Goal: Transaction & Acquisition: Purchase product/service

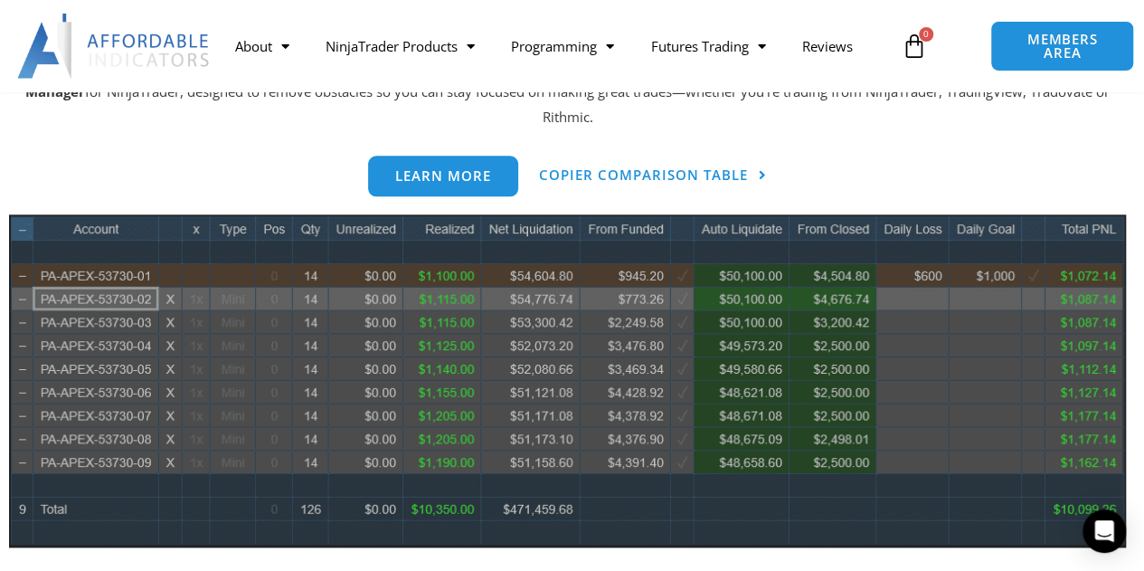
scroll to position [904, 0]
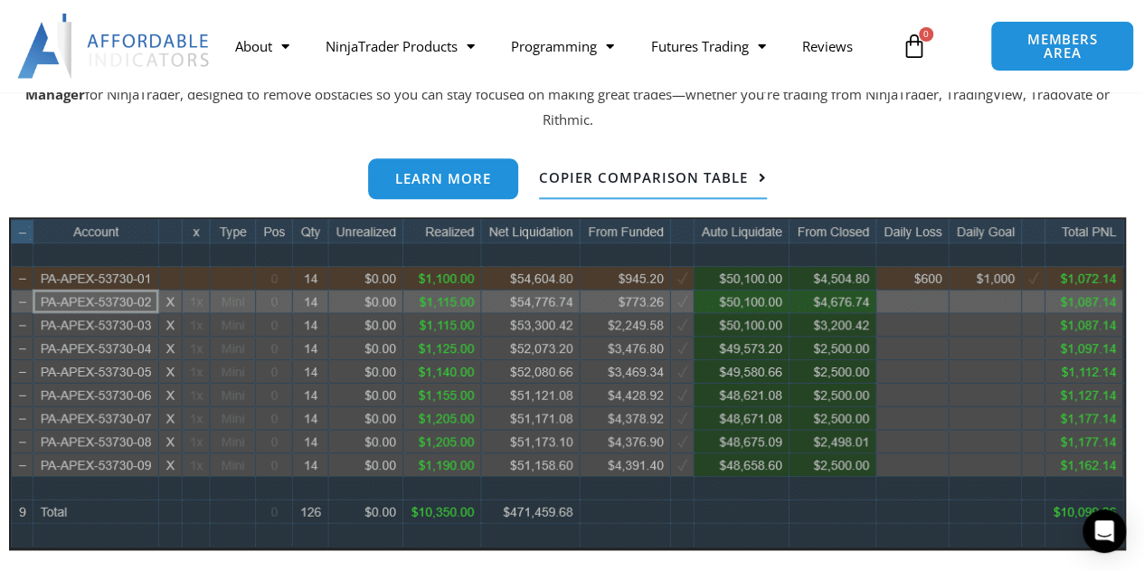
click at [689, 184] on span "Copier Comparison Table" at bounding box center [643, 178] width 209 height 14
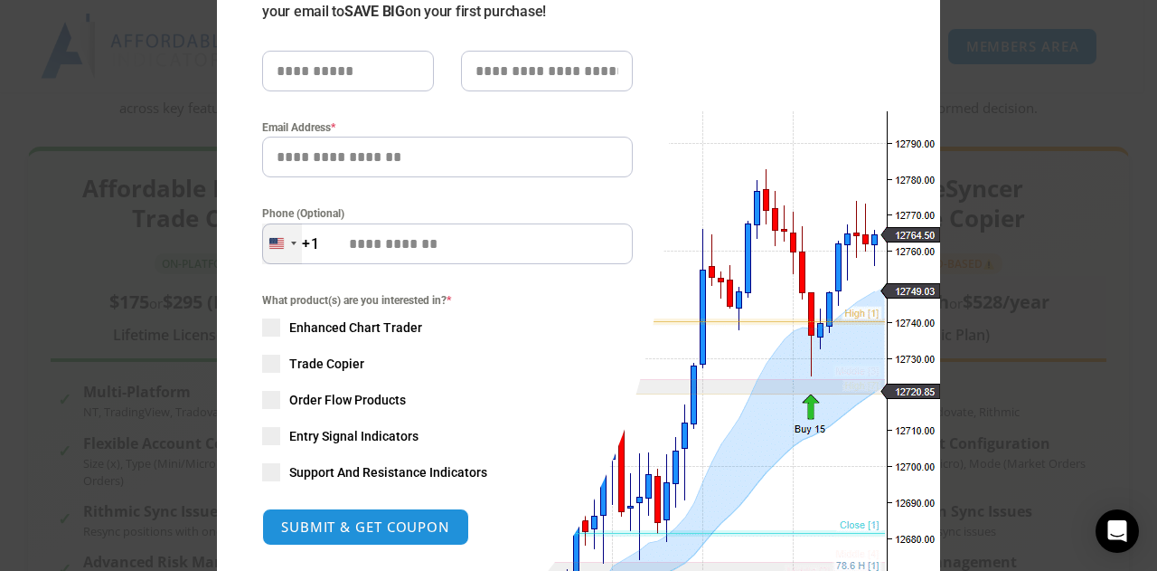
scroll to position [90, 0]
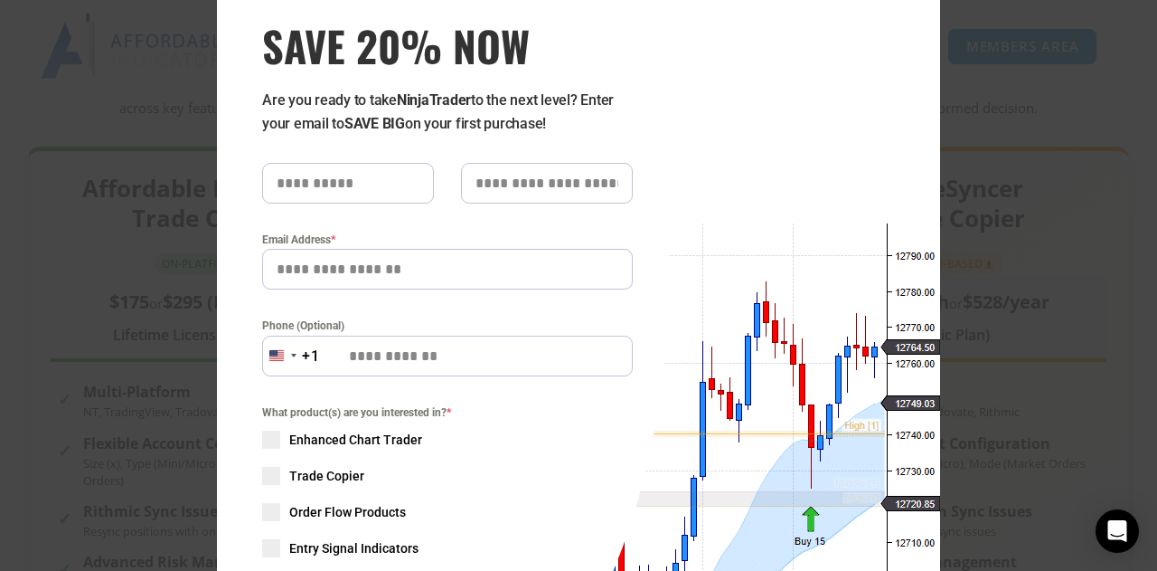
click at [307, 195] on input "text" at bounding box center [348, 183] width 172 height 41
type input "****"
type input "**********"
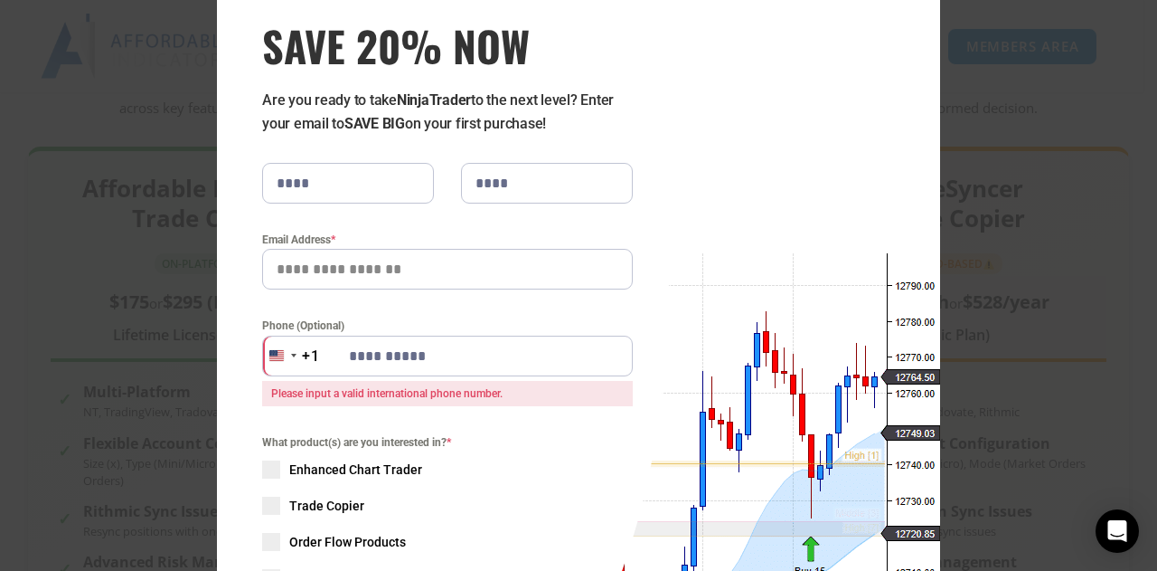
click at [388, 263] on input "Email Address *" at bounding box center [447, 269] width 371 height 41
type input "**********"
click at [302, 352] on div "+1" at bounding box center [311, 356] width 18 height 24
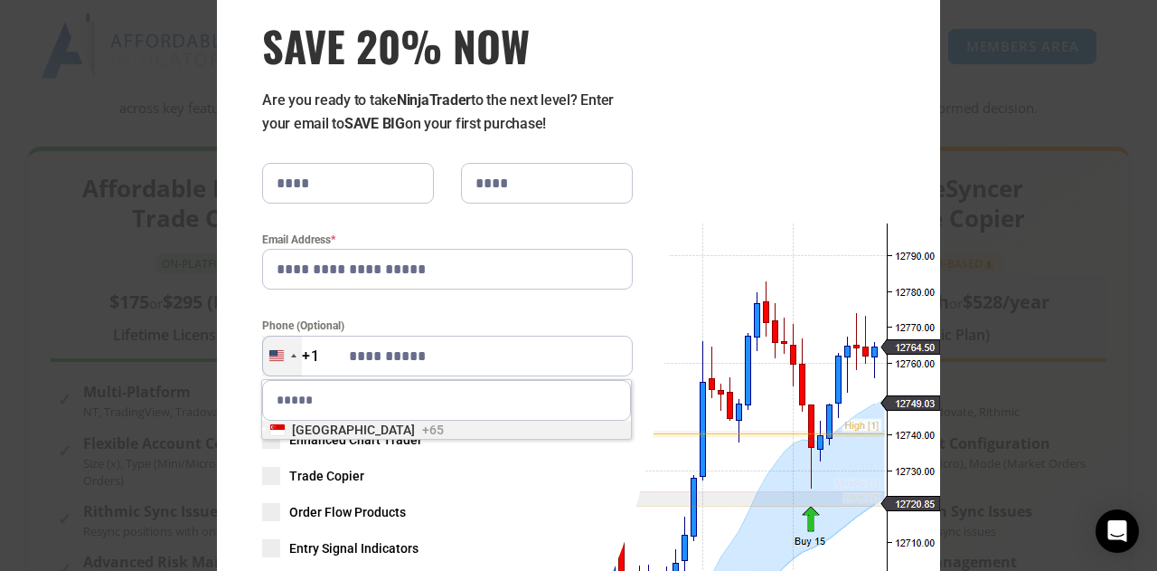
type input "*****"
click at [379, 431] on li "Singapore +65" at bounding box center [446, 429] width 369 height 18
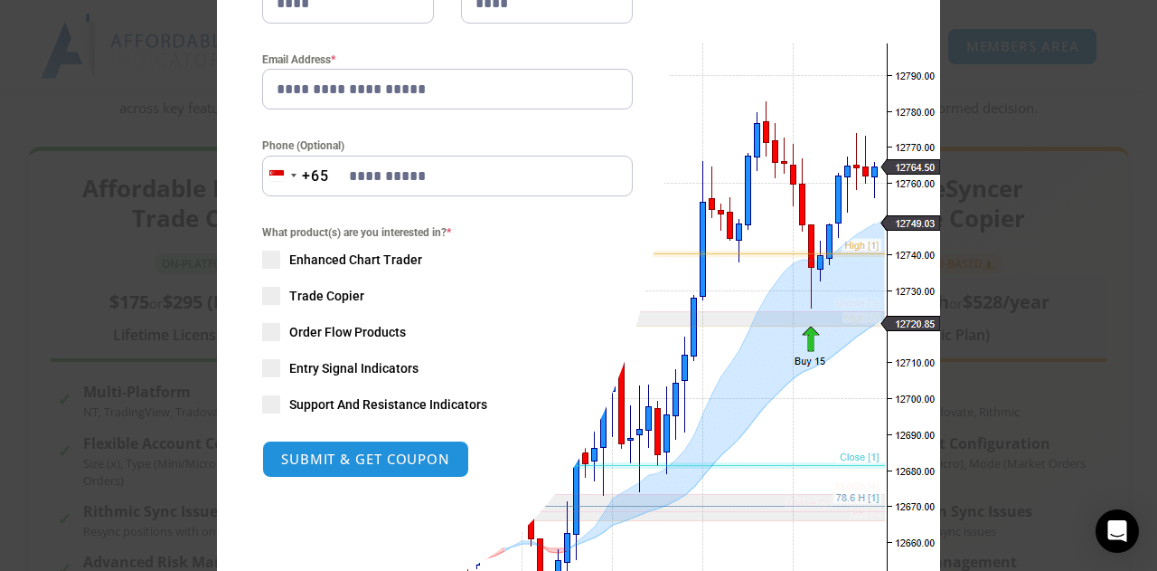
scroll to position [271, 0]
click at [304, 297] on span "Trade Copier" at bounding box center [326, 295] width 75 height 18
click at [335, 446] on button "SUBMIT & GET COUPON" at bounding box center [366, 458] width 218 height 39
type input "**********"
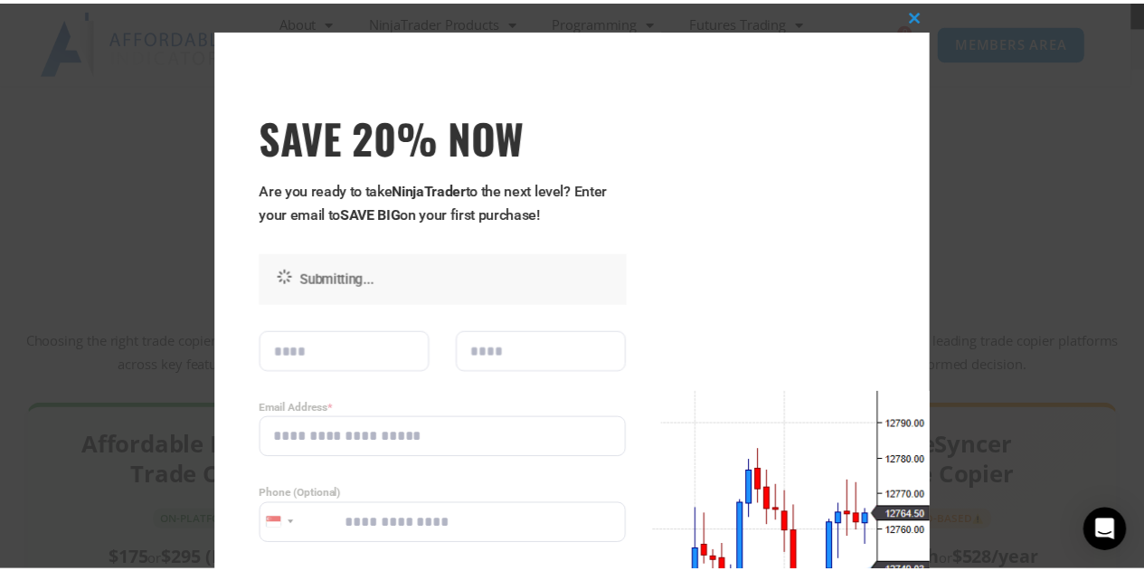
scroll to position [0, 0]
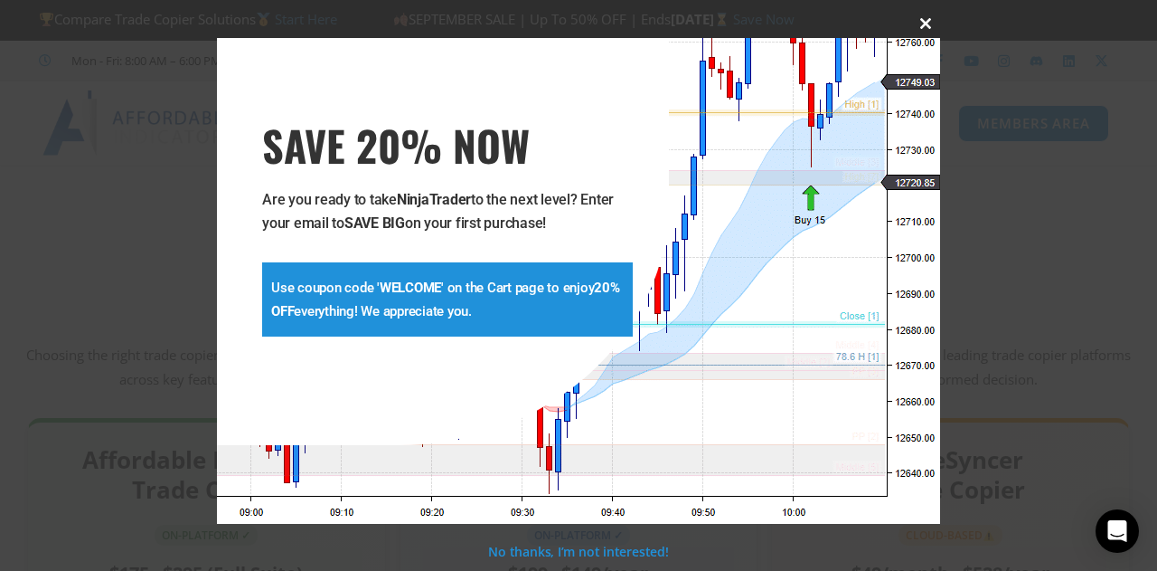
click at [930, 28] on span at bounding box center [925, 23] width 29 height 11
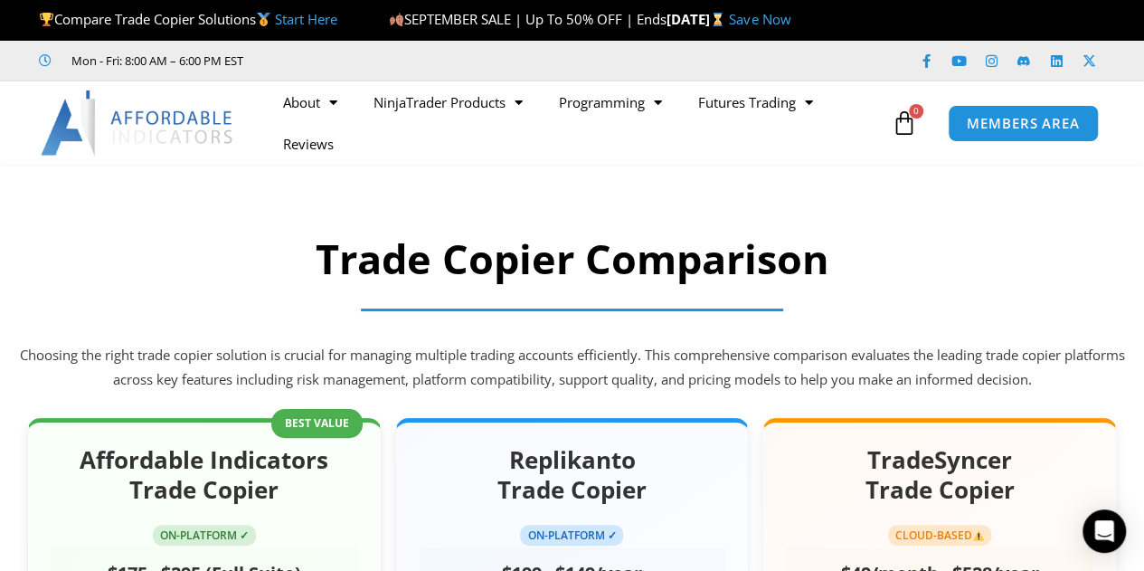
click at [790, 14] on link "Save Now" at bounding box center [759, 19] width 61 height 18
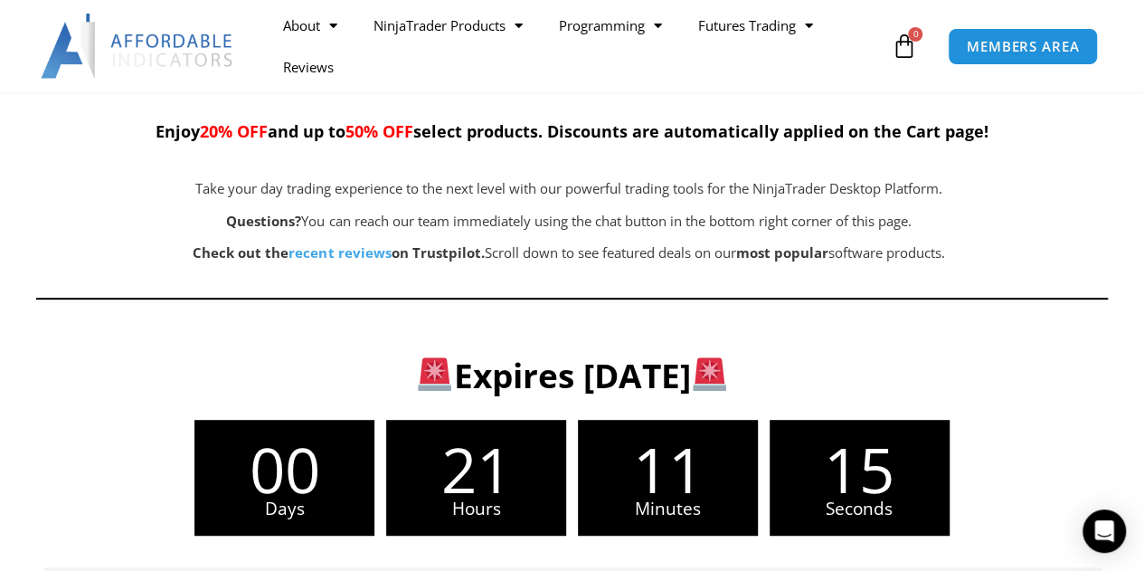
scroll to position [543, 0]
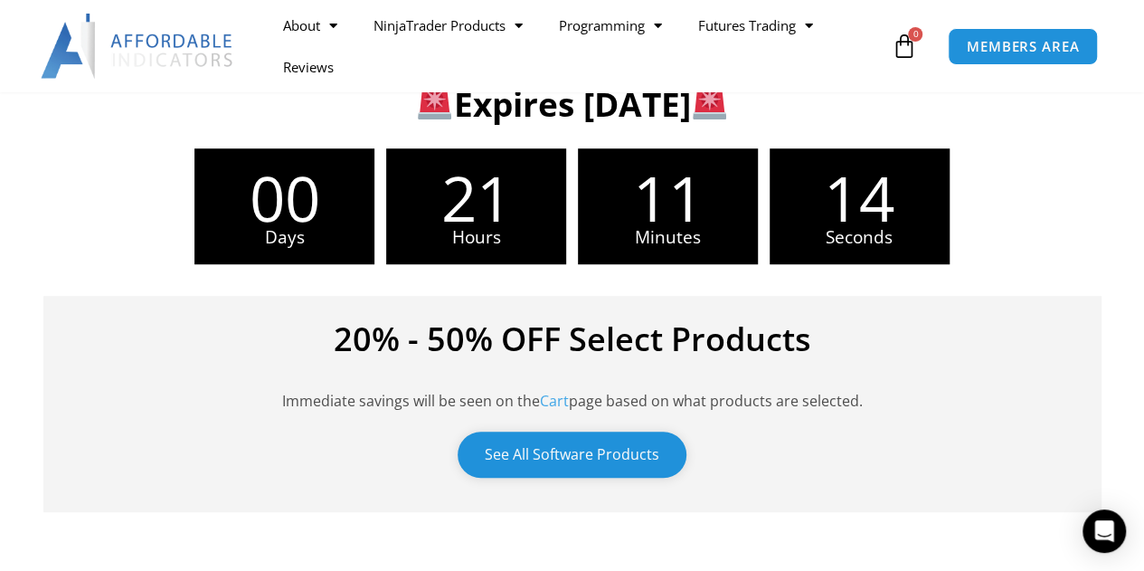
click at [605, 446] on link "See All Software Products" at bounding box center [572, 454] width 229 height 46
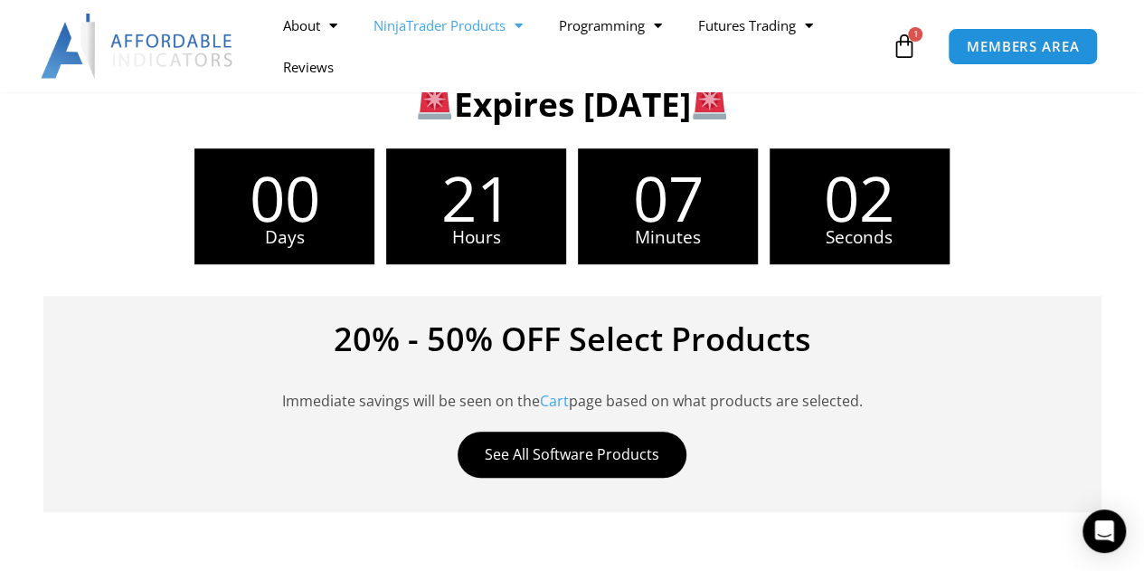
click at [523, 22] on span "Menu" at bounding box center [513, 26] width 17 height 32
click at [813, 33] on span "Menu" at bounding box center [804, 26] width 17 height 32
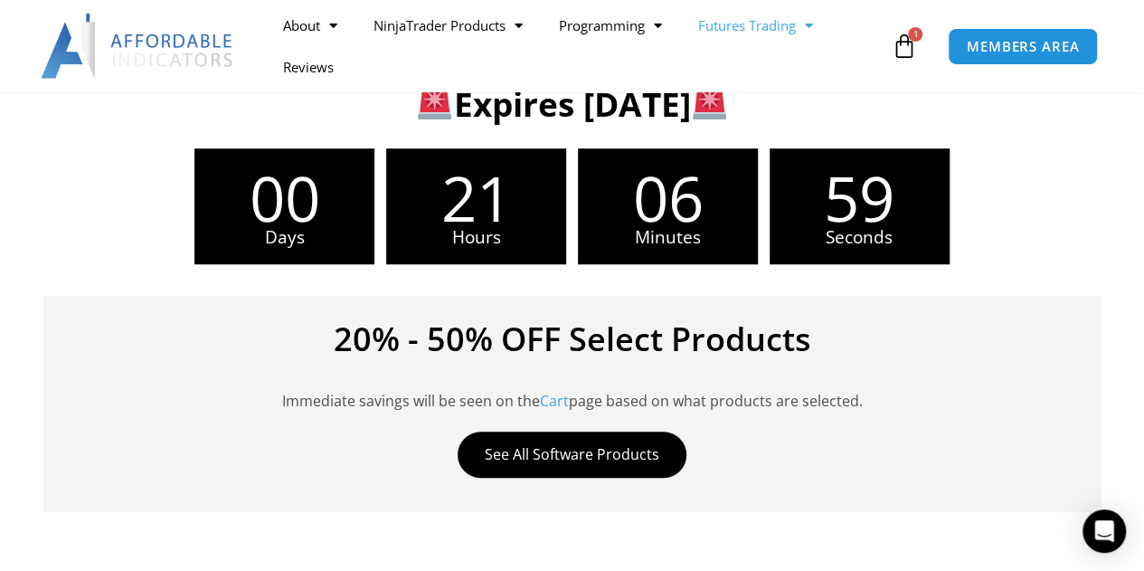
click at [807, 24] on span "Menu" at bounding box center [804, 26] width 17 height 32
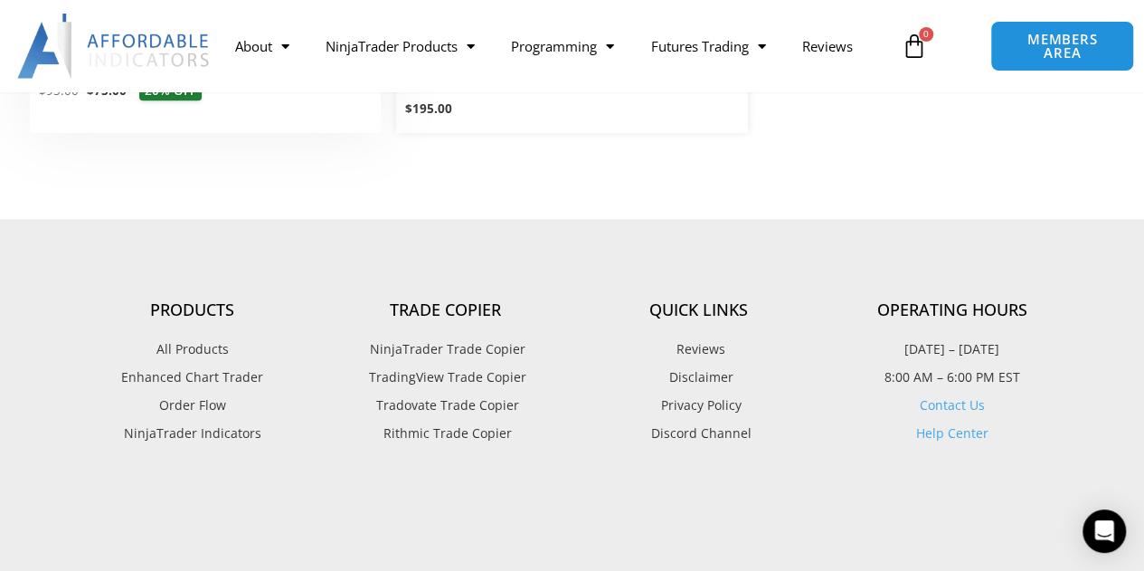
scroll to position [4521, 0]
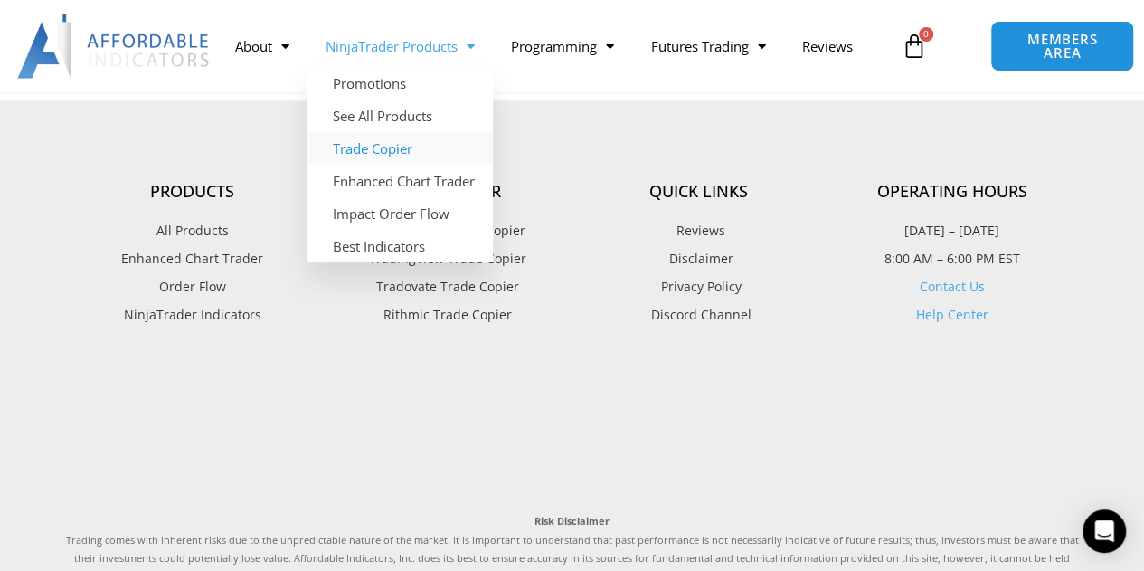
click at [380, 140] on link "Trade Copier" at bounding box center [399, 148] width 185 height 33
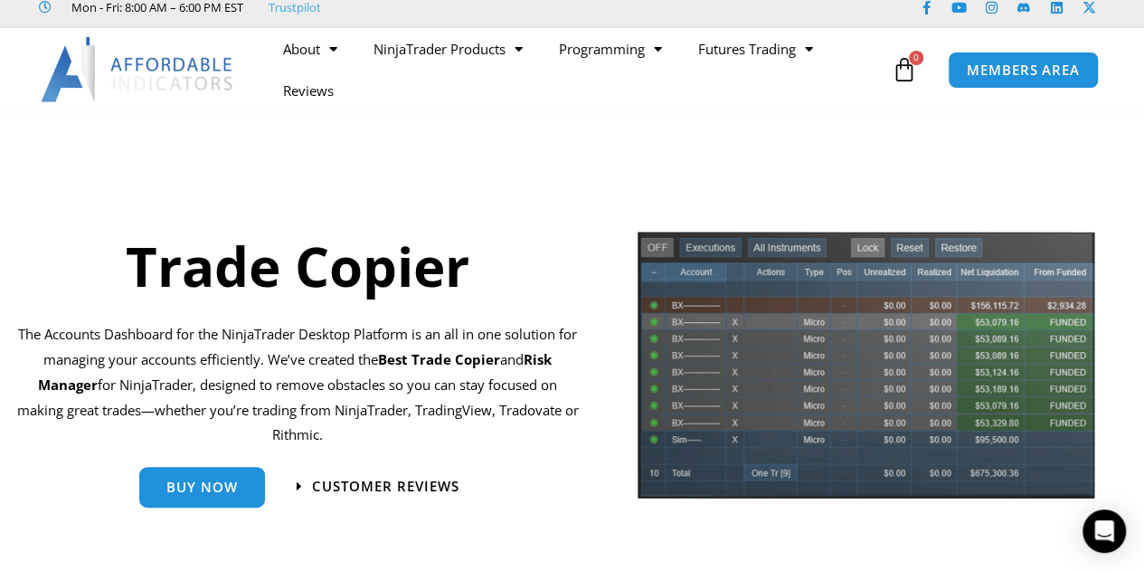
scroll to position [90, 0]
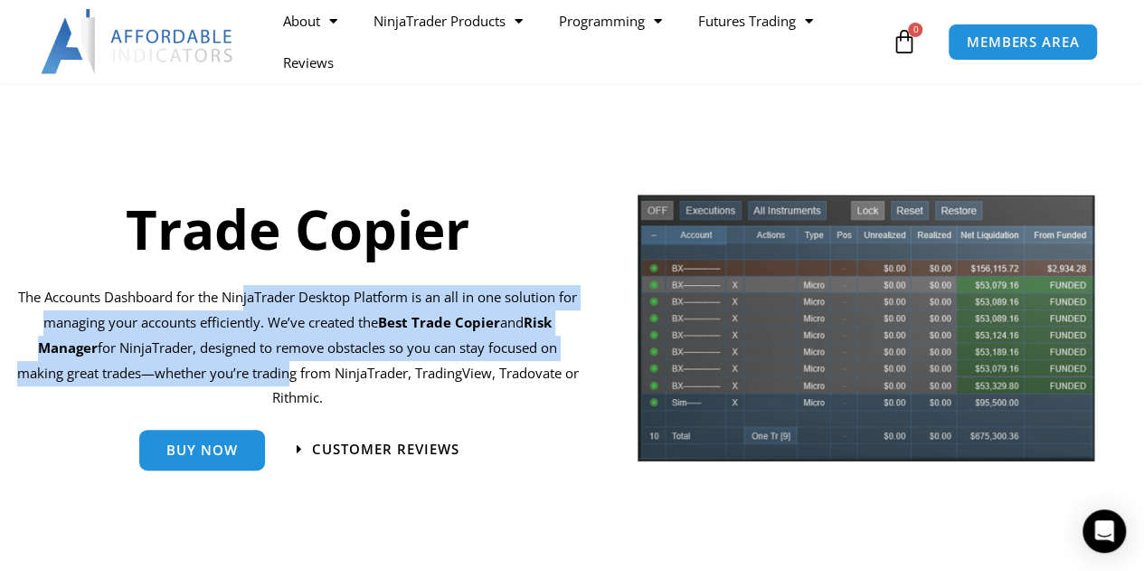
drag, startPoint x: 245, startPoint y: 303, endPoint x: 288, endPoint y: 377, distance: 85.5
click at [288, 377] on p "The Accounts Dashboard for the NinjaTrader Desktop Platform is an all in one so…" at bounding box center [298, 348] width 568 height 126
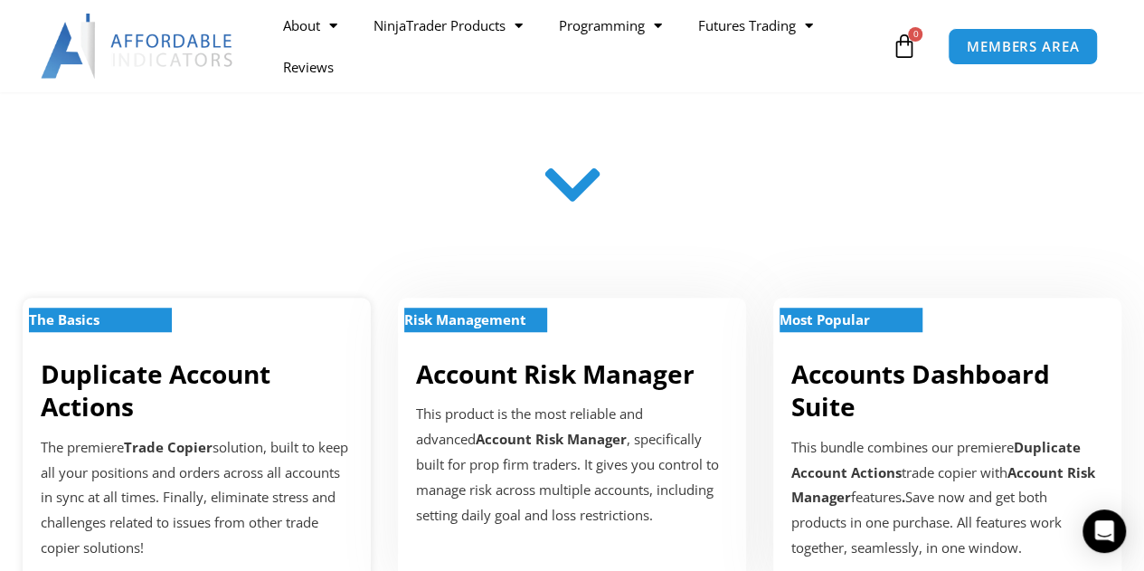
scroll to position [543, 0]
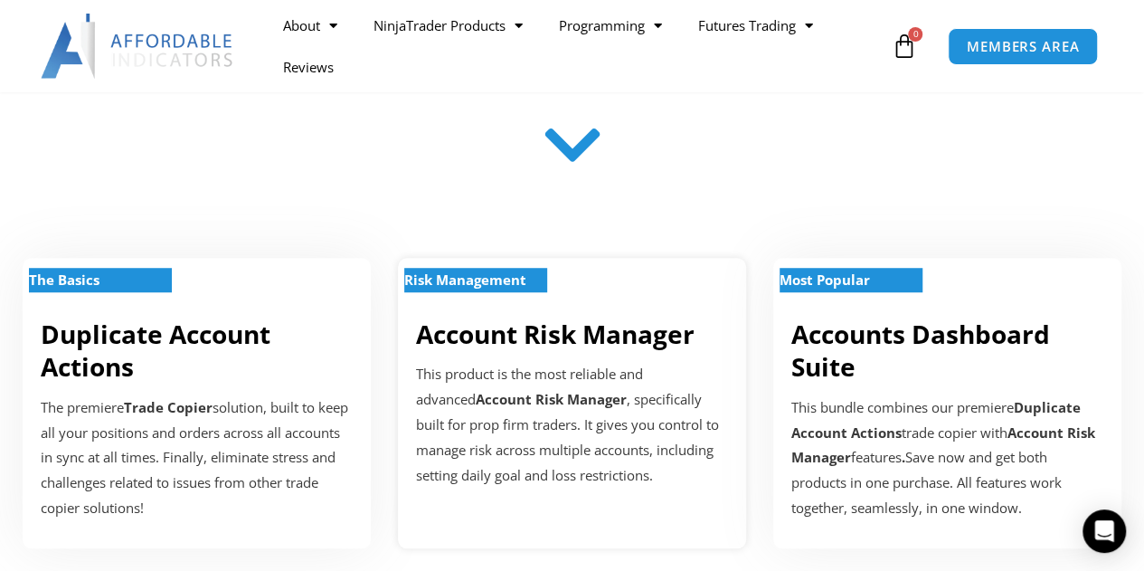
drag, startPoint x: 483, startPoint y: 299, endPoint x: 429, endPoint y: 360, distance: 81.3
click at [429, 360] on div "Risk Management Account Risk Manager This product is the most reliable and adva…" at bounding box center [572, 403] width 348 height 290
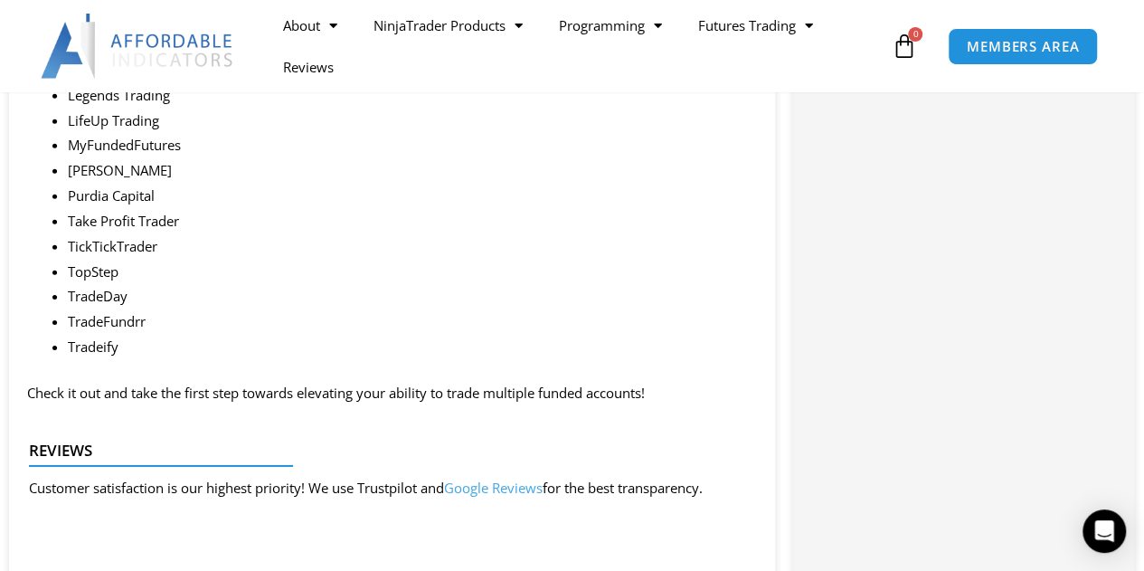
scroll to position [3165, 0]
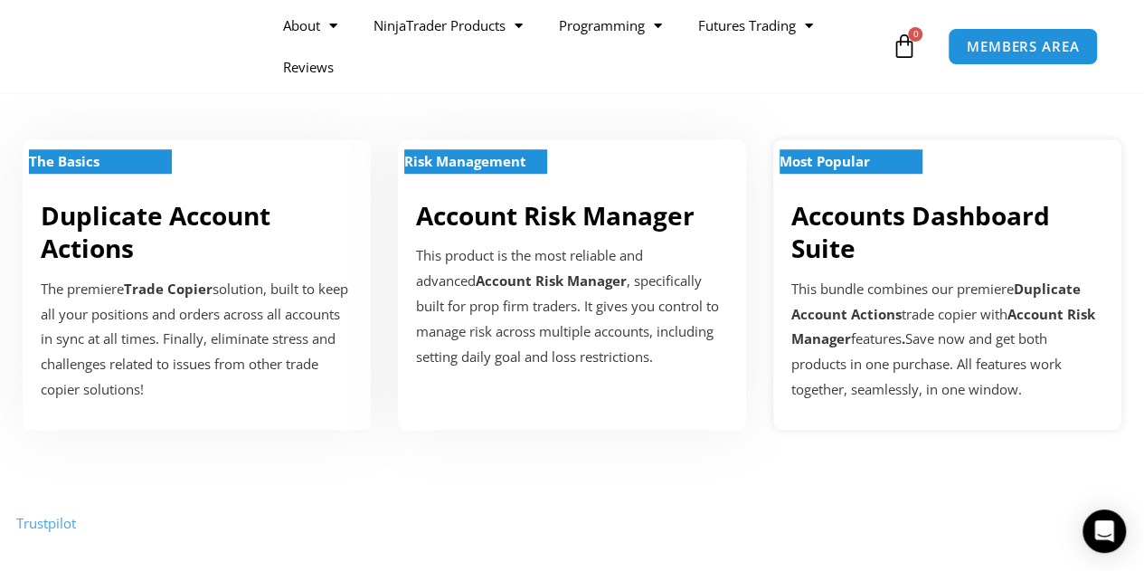
scroll to position [633, 0]
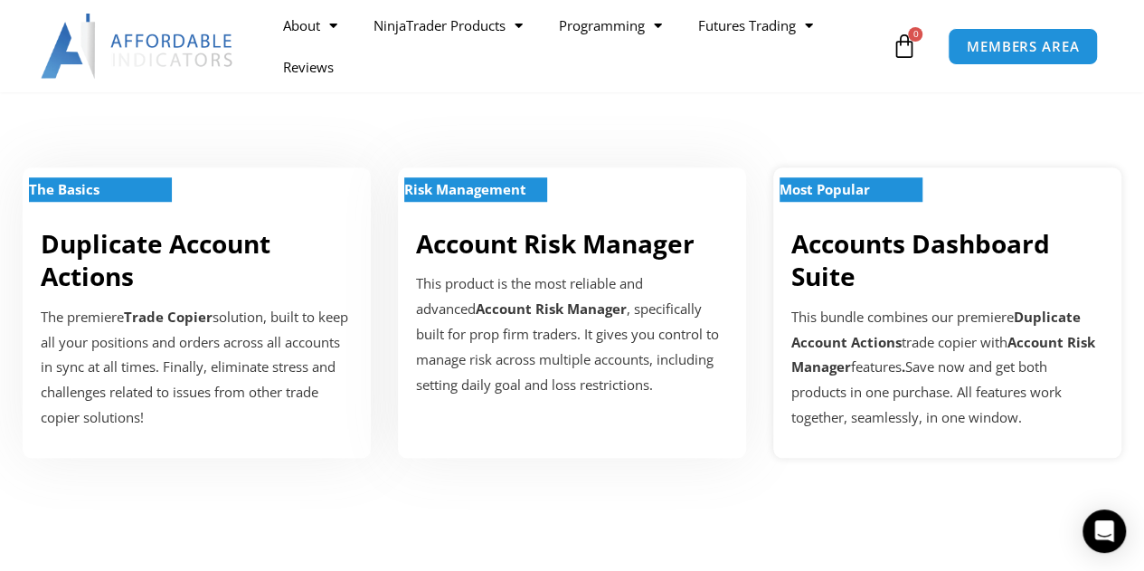
click at [946, 272] on h2 "Accounts Dashboard Suite" at bounding box center [947, 260] width 312 height 66
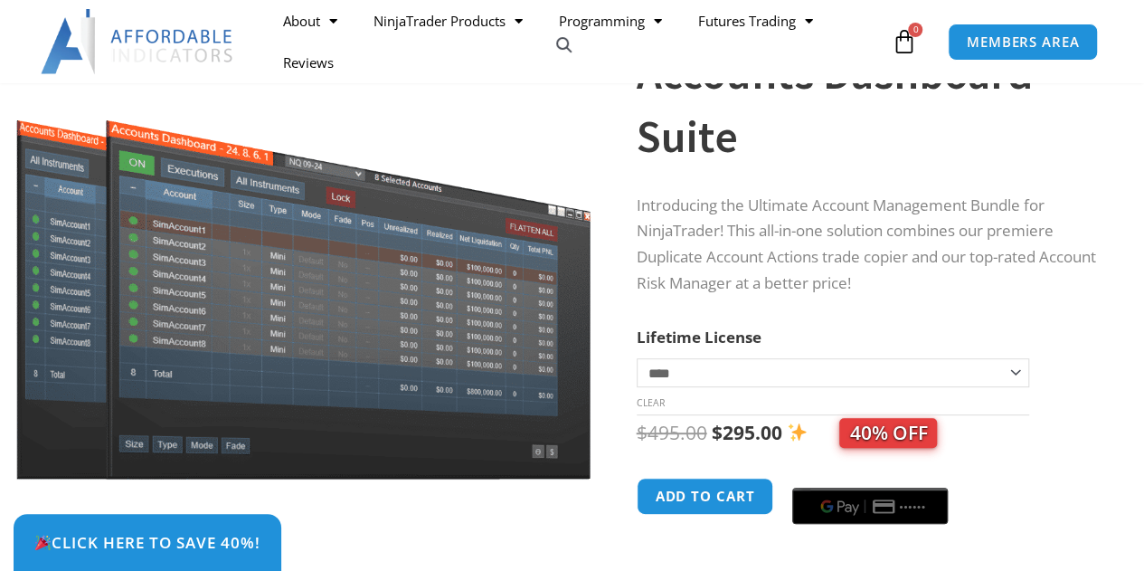
scroll to position [181, 0]
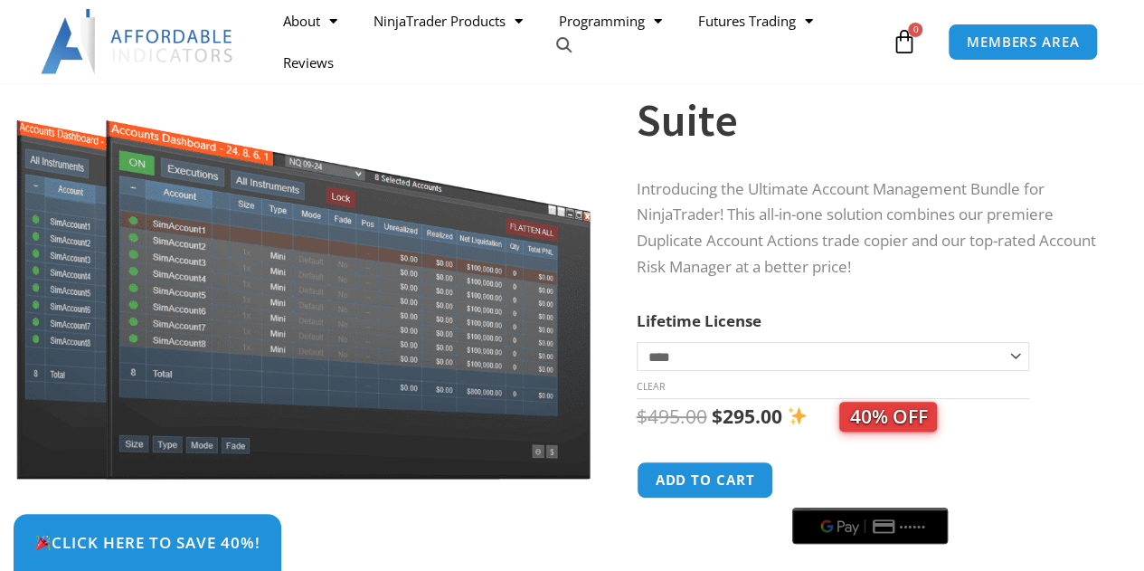
click at [830, 367] on select "**********" at bounding box center [833, 356] width 393 height 29
click at [810, 317] on th "Lifetime License" at bounding box center [833, 320] width 393 height 27
click at [801, 353] on select "**********" at bounding box center [833, 356] width 393 height 29
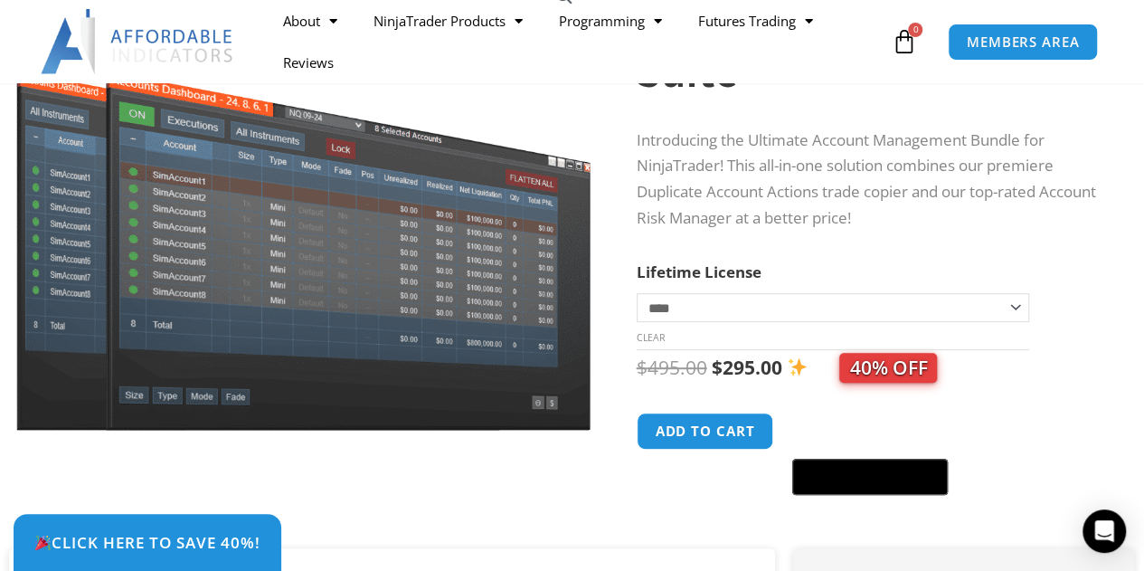
scroll to position [271, 0]
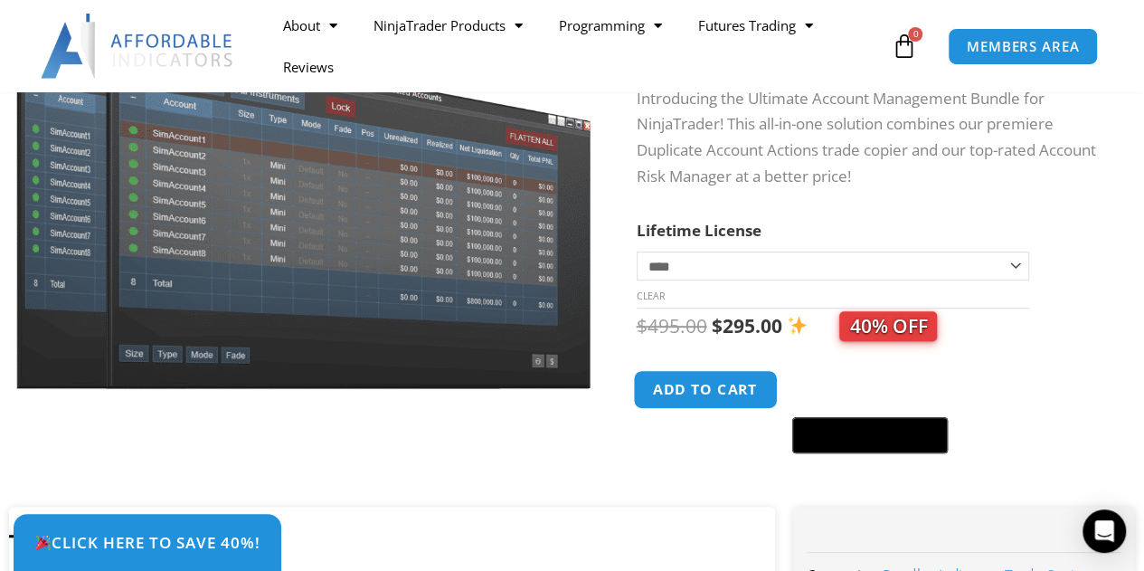
click at [696, 377] on button "Add to cart" at bounding box center [705, 389] width 145 height 39
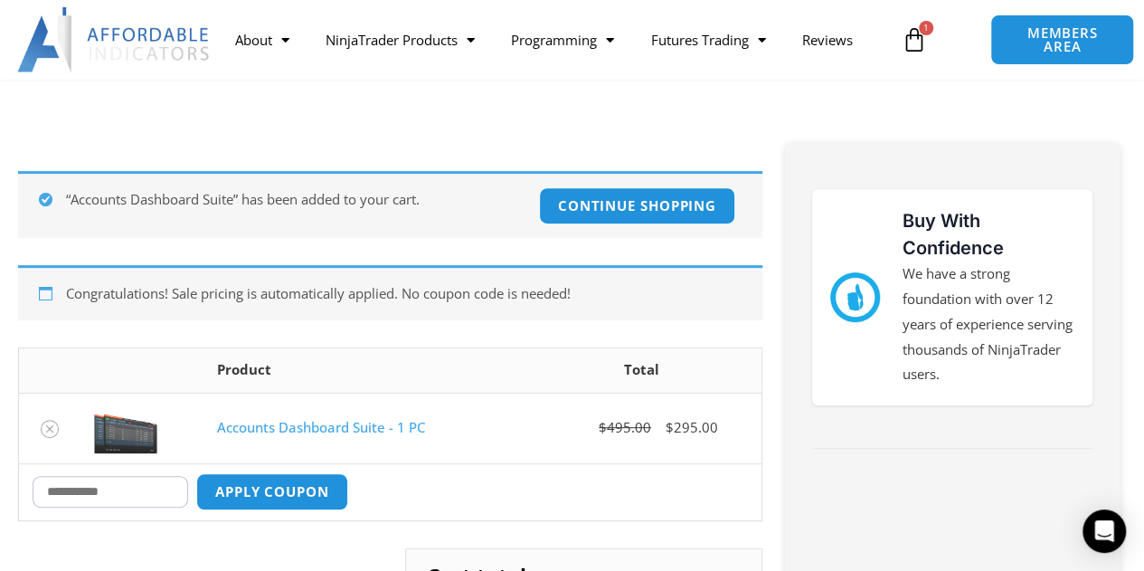
scroll to position [271, 0]
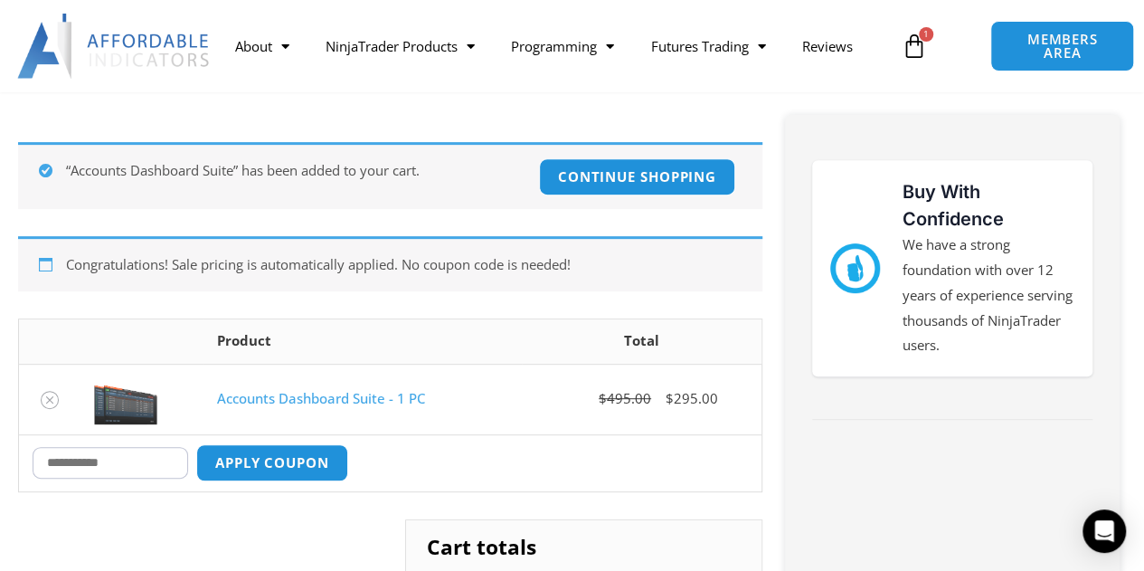
drag, startPoint x: 146, startPoint y: 455, endPoint x: 63, endPoint y: 470, distance: 83.7
click at [95, 467] on input "Coupon:" at bounding box center [111, 463] width 156 height 32
type input "*******"
click at [260, 467] on button "Apply coupon" at bounding box center [272, 462] width 159 height 39
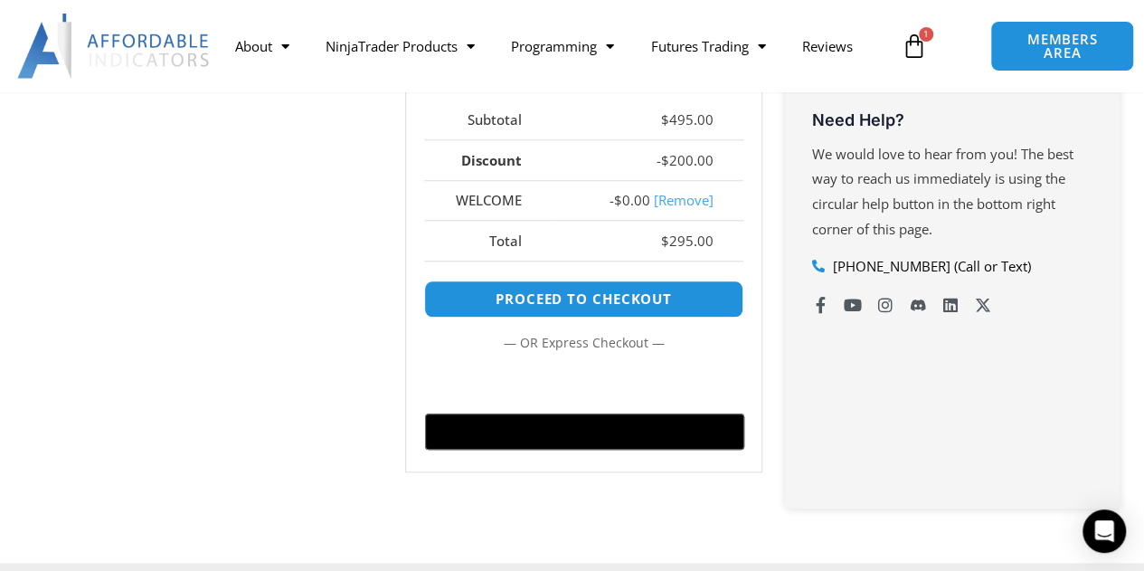
scroll to position [585, 0]
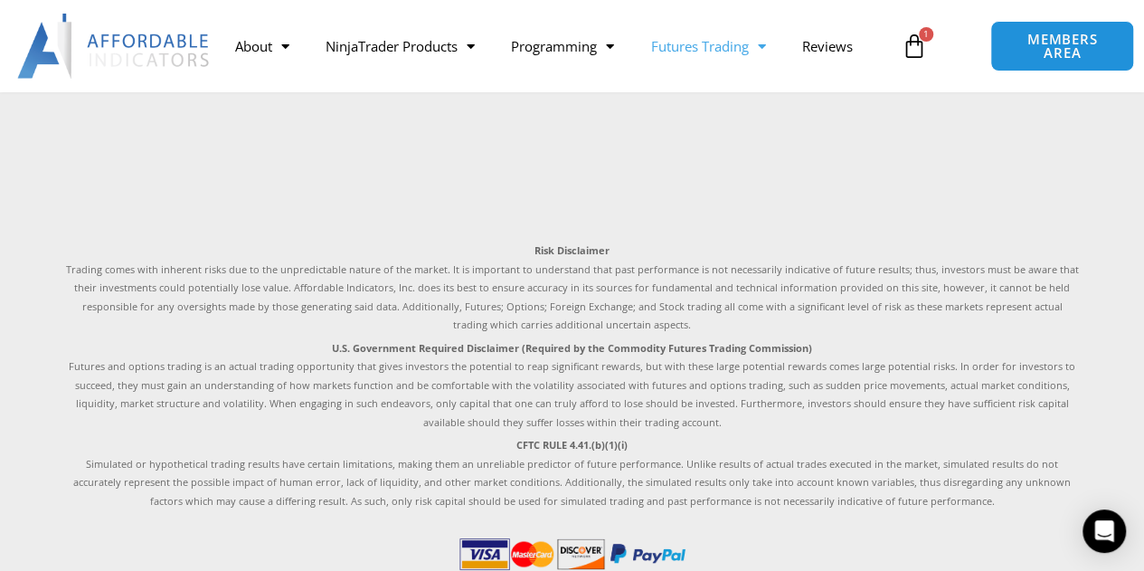
scroll to position [3165, 0]
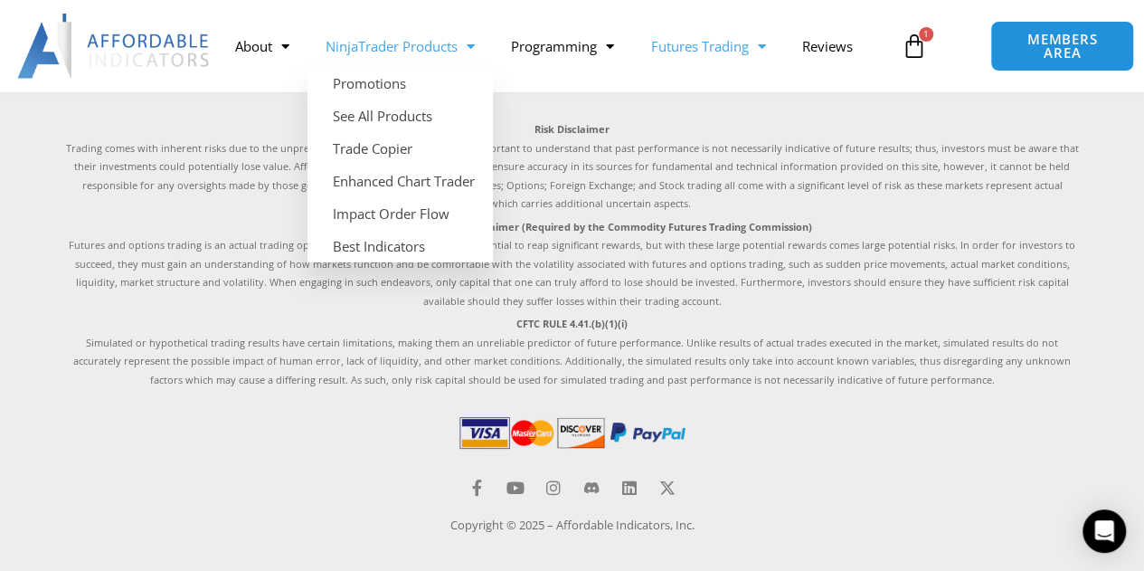
click at [394, 53] on link "NinjaTrader Products" at bounding box center [399, 46] width 185 height 42
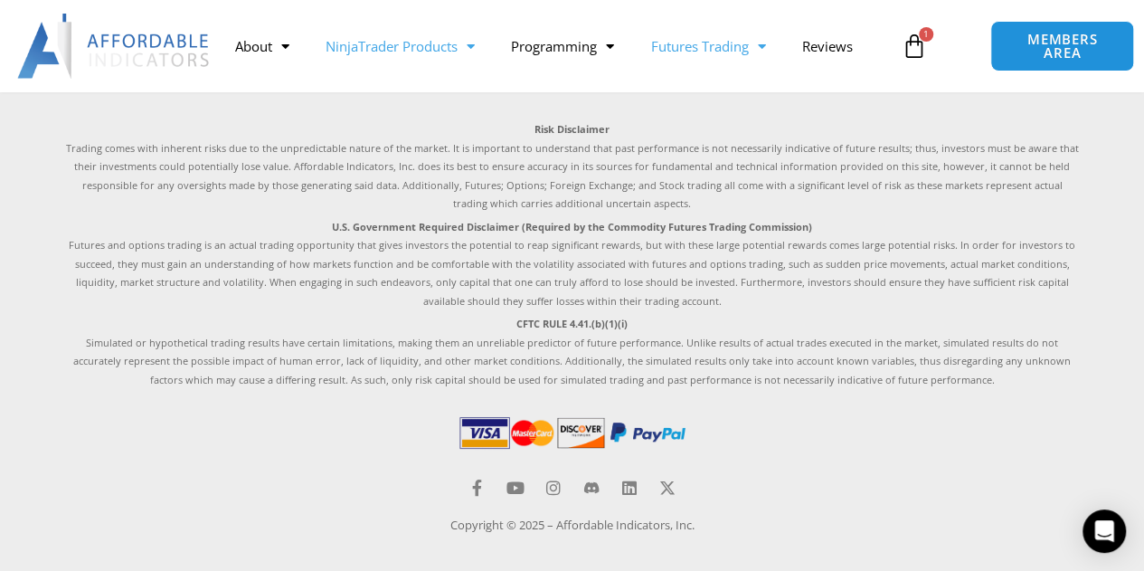
click at [394, 53] on link "NinjaTrader Products" at bounding box center [399, 46] width 185 height 42
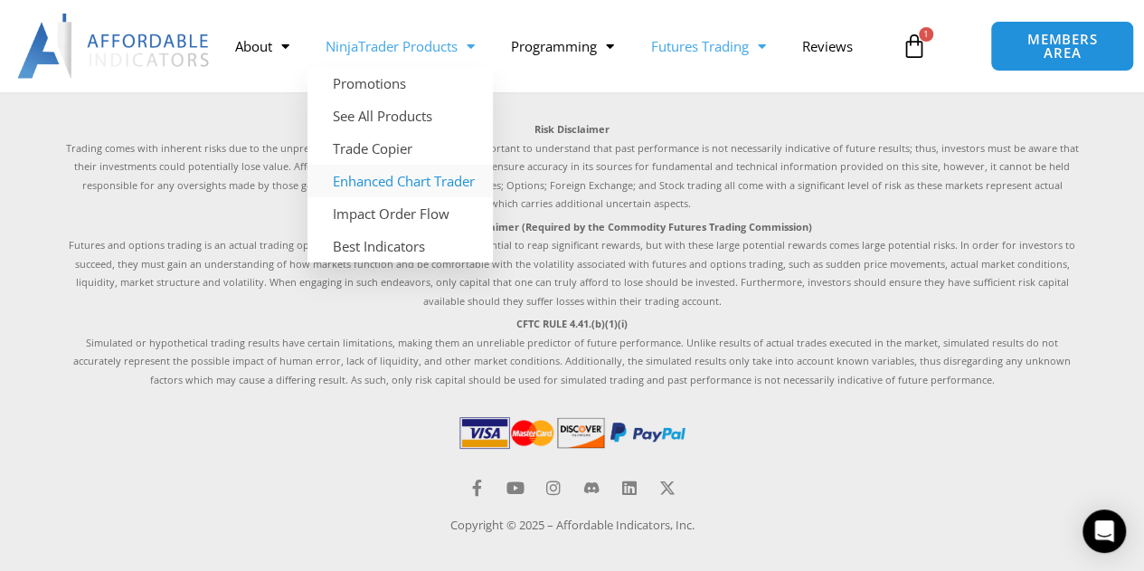
click at [395, 174] on link "Enhanced Chart Trader" at bounding box center [399, 181] width 185 height 33
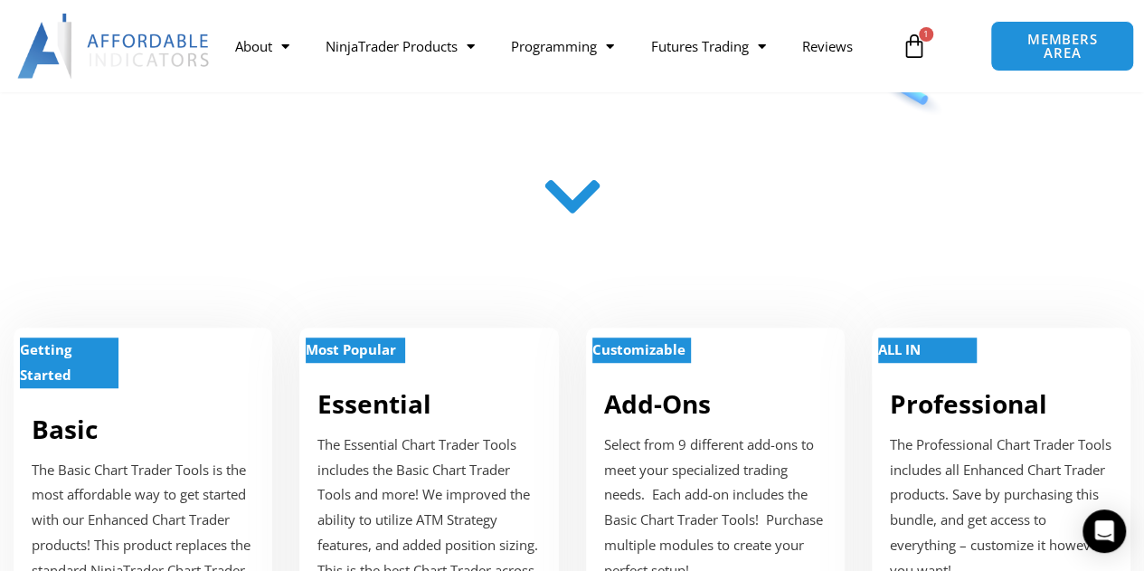
scroll to position [271, 0]
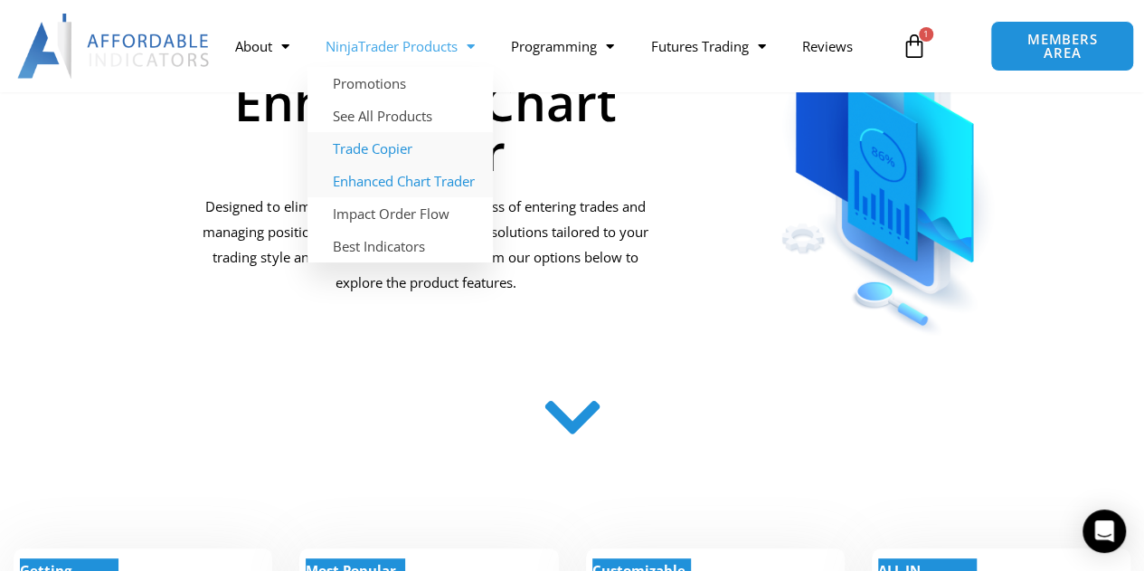
click at [382, 137] on link "Trade Copier" at bounding box center [399, 148] width 185 height 33
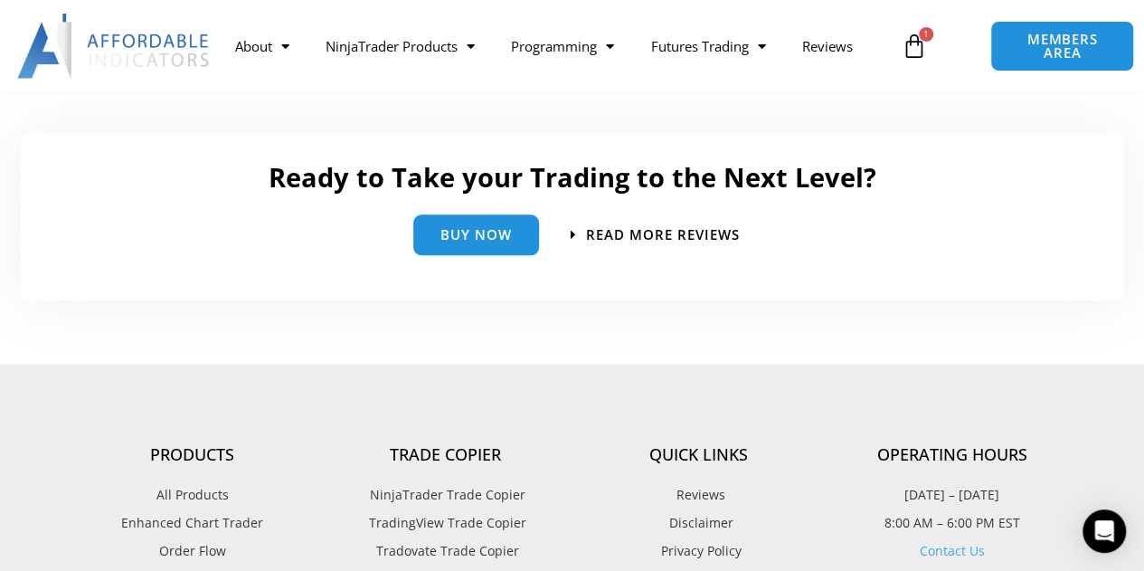
scroll to position [4521, 0]
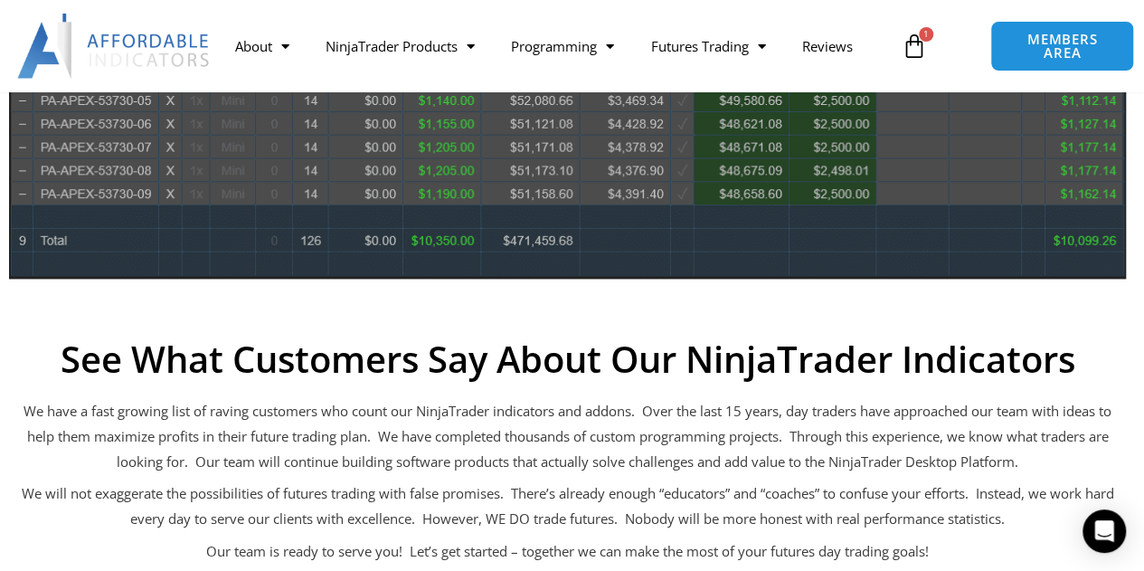
scroll to position [814, 0]
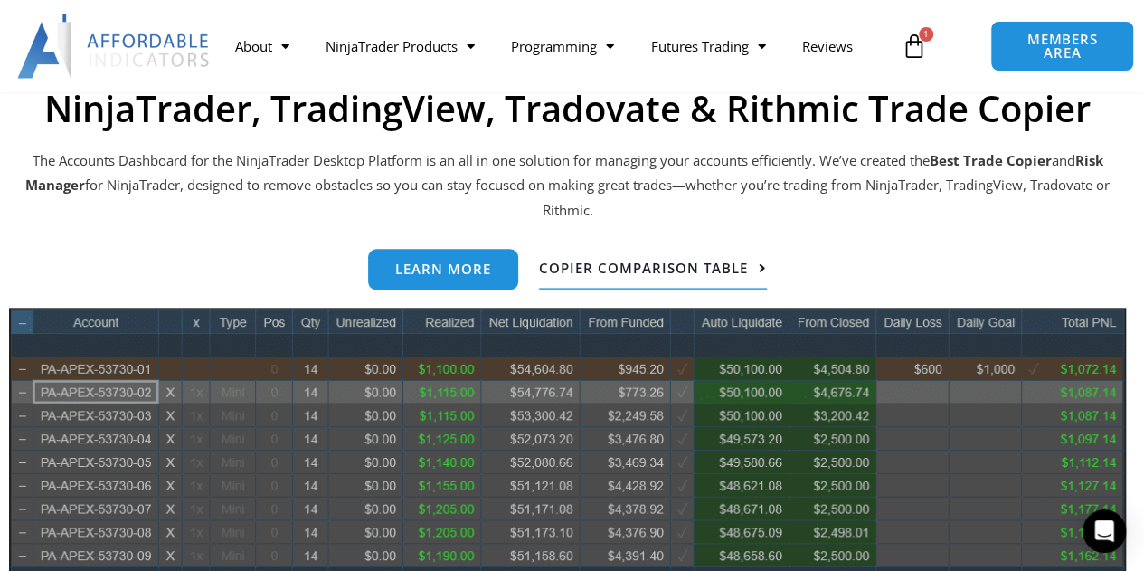
click at [586, 256] on link "Copier Comparison Table" at bounding box center [653, 269] width 228 height 41
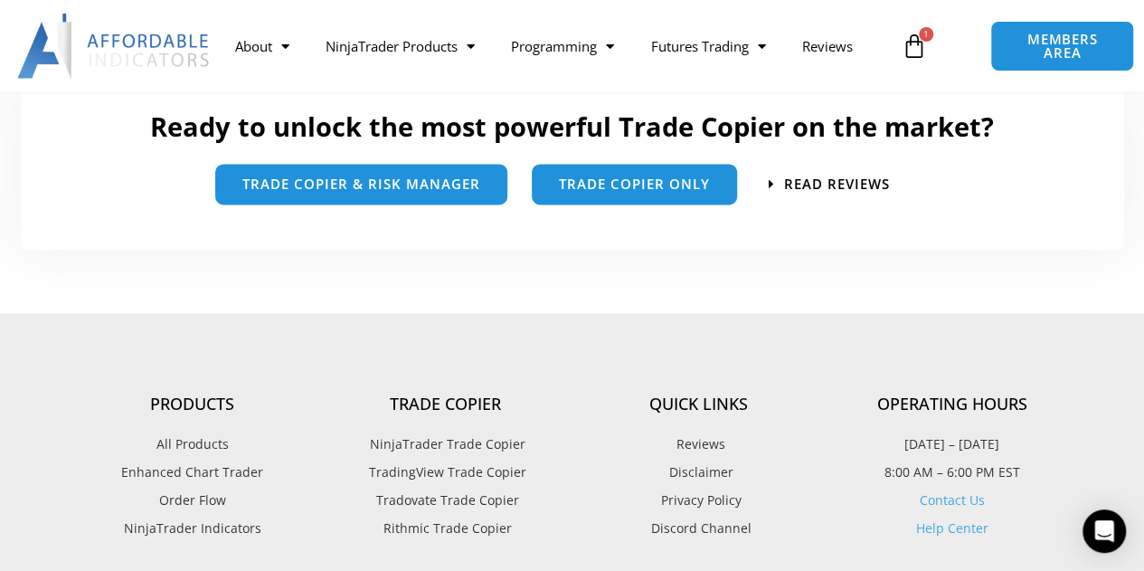
scroll to position [1175, 0]
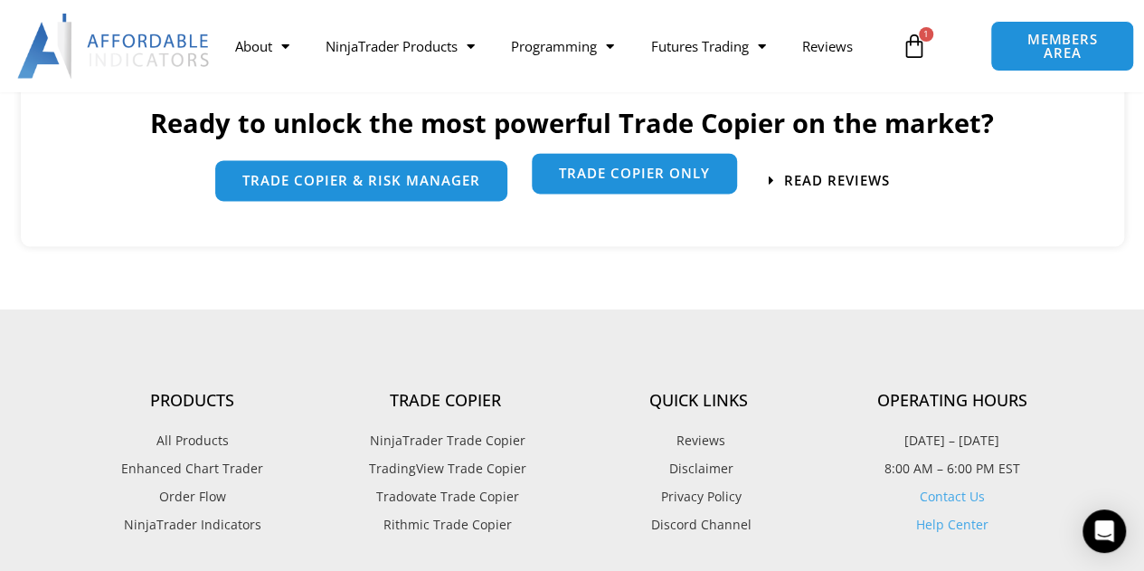
click at [664, 175] on span "Trade Copier Only" at bounding box center [634, 173] width 151 height 14
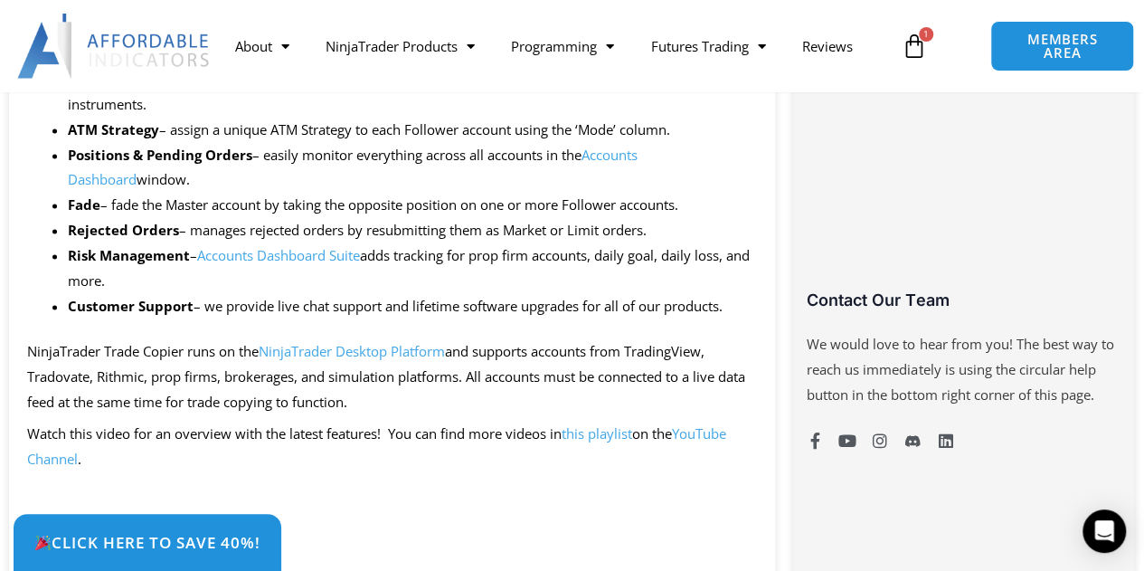
scroll to position [1266, 0]
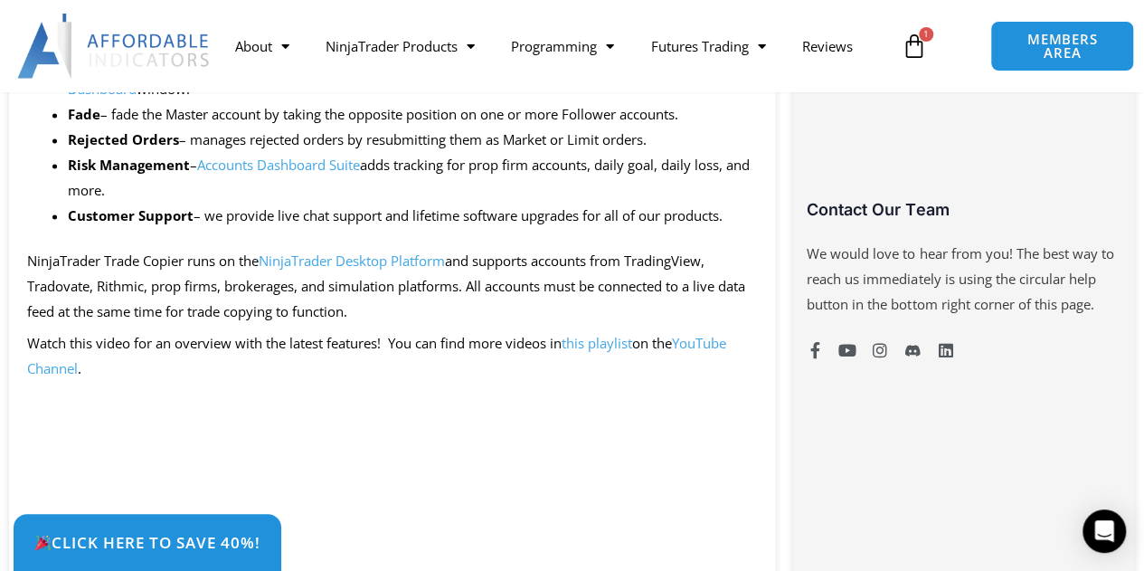
drag, startPoint x: 355, startPoint y: 254, endPoint x: 369, endPoint y: 261, distance: 15.4
click at [369, 261] on link "NinjaTrader Desktop Platform" at bounding box center [352, 260] width 186 height 18
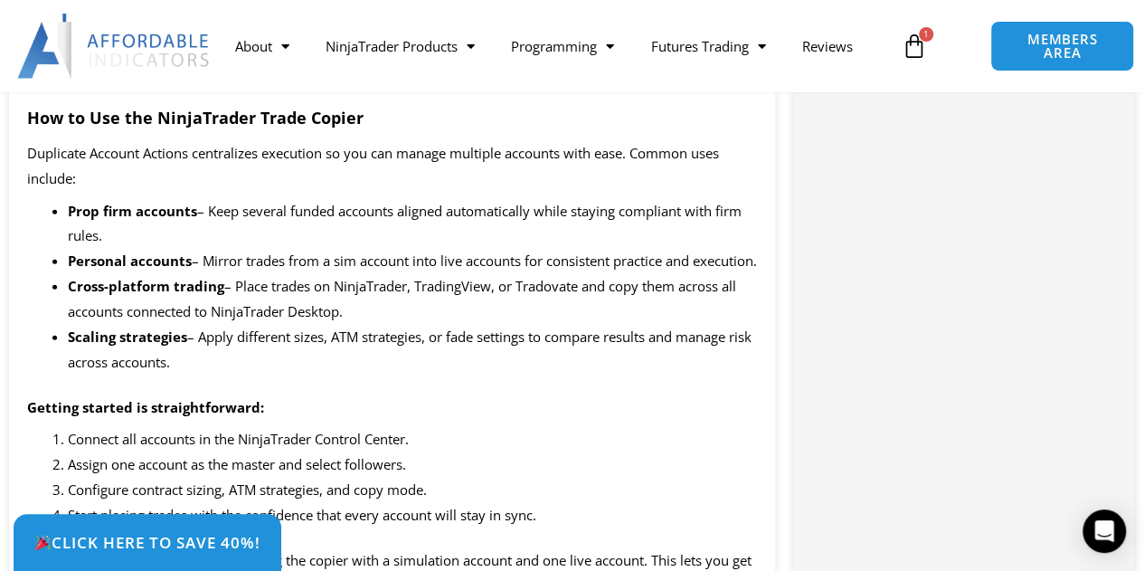
scroll to position [2170, 0]
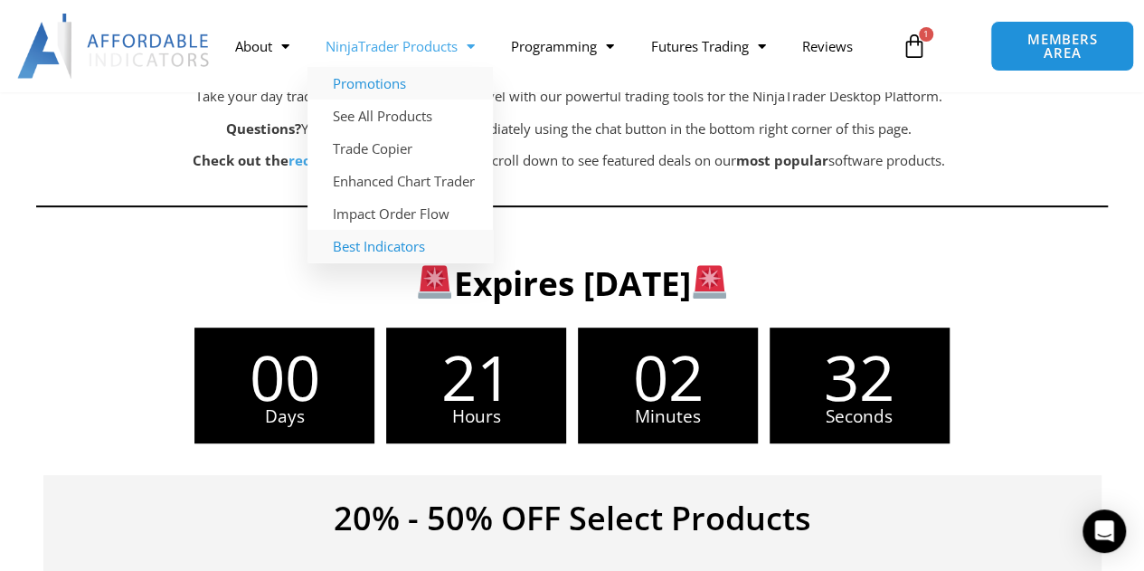
scroll to position [543, 0]
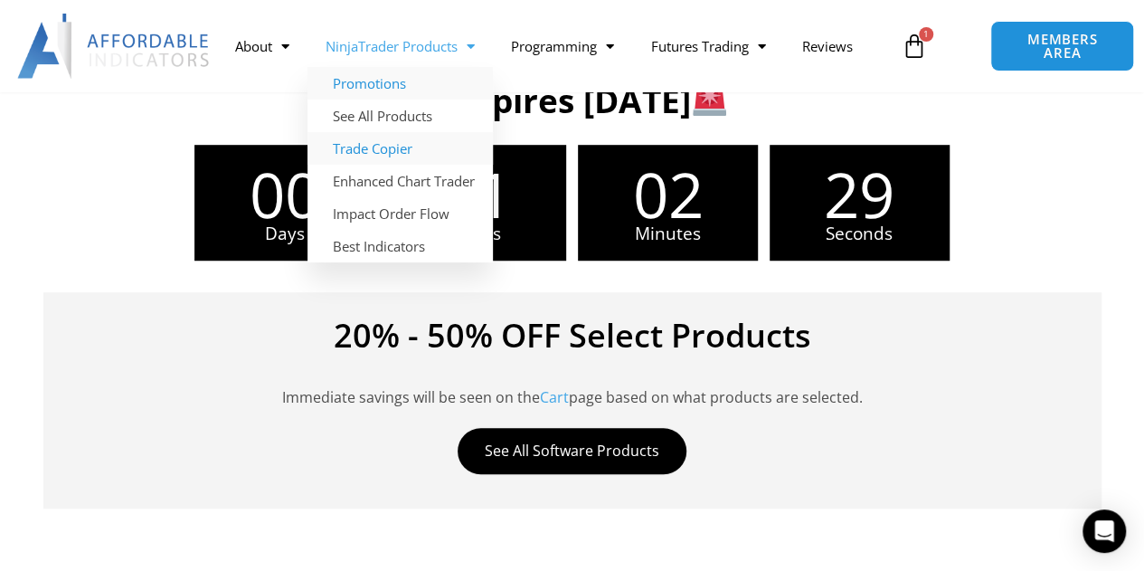
click at [391, 142] on link "Trade Copier" at bounding box center [399, 148] width 185 height 33
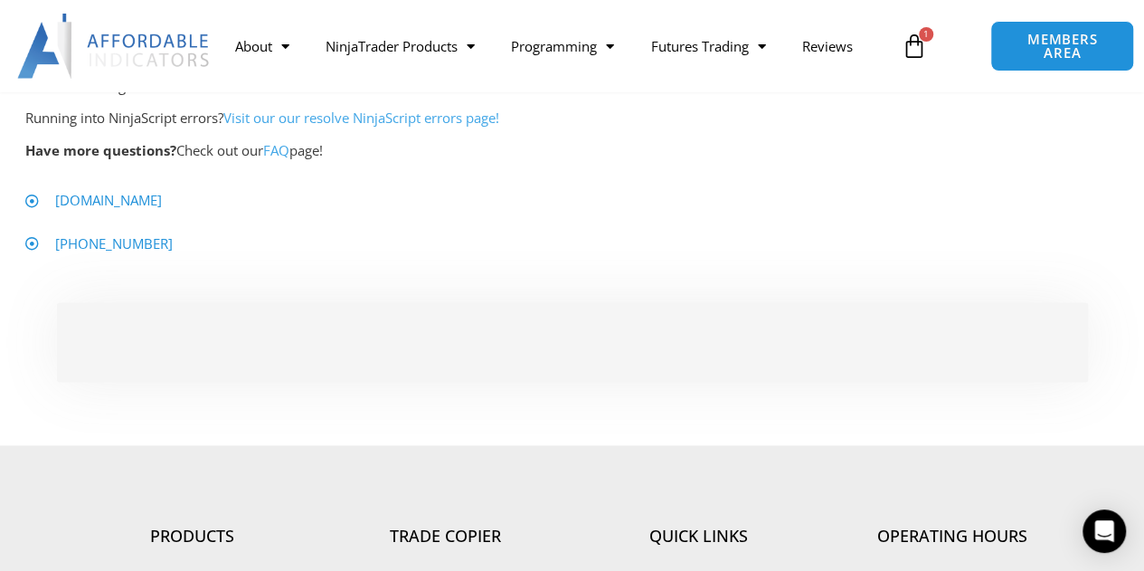
scroll to position [1447, 0]
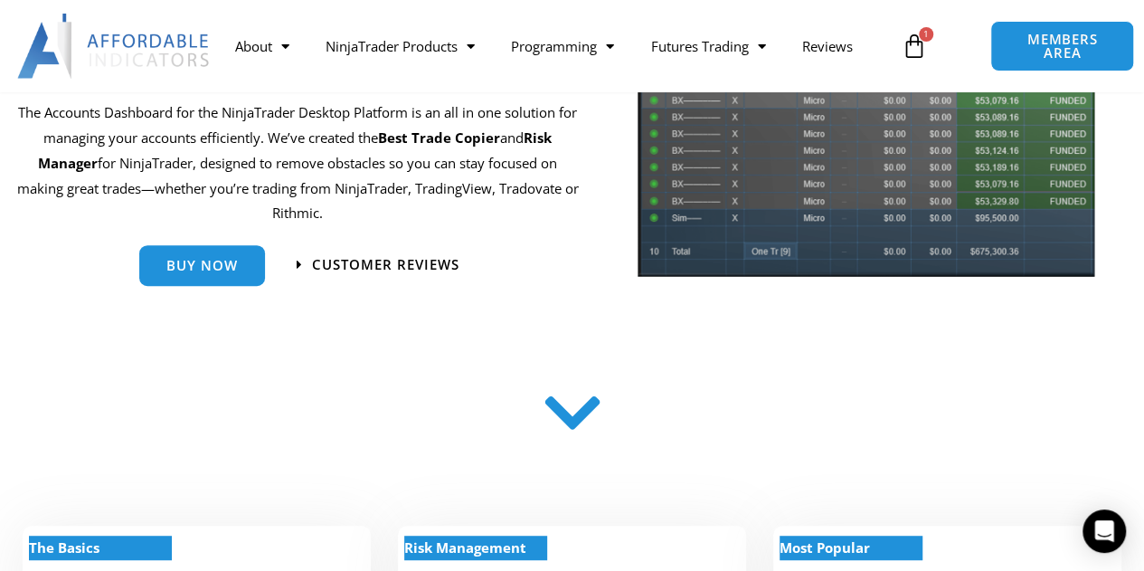
scroll to position [633, 0]
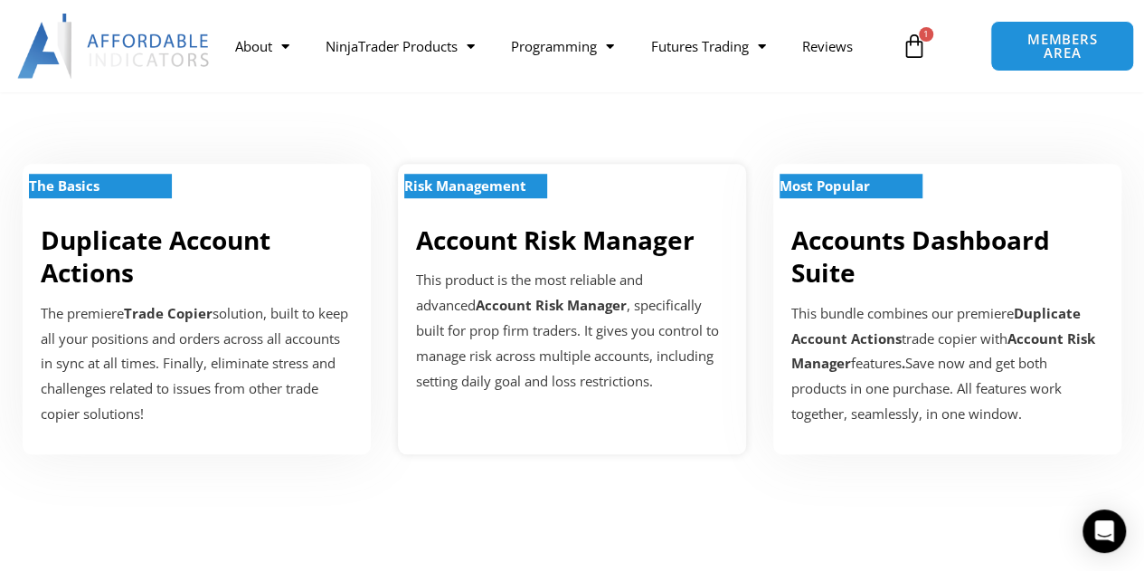
click at [533, 270] on p "This product is the most reliable and advanced Account Risk Manager , specifica…" at bounding box center [572, 331] width 312 height 126
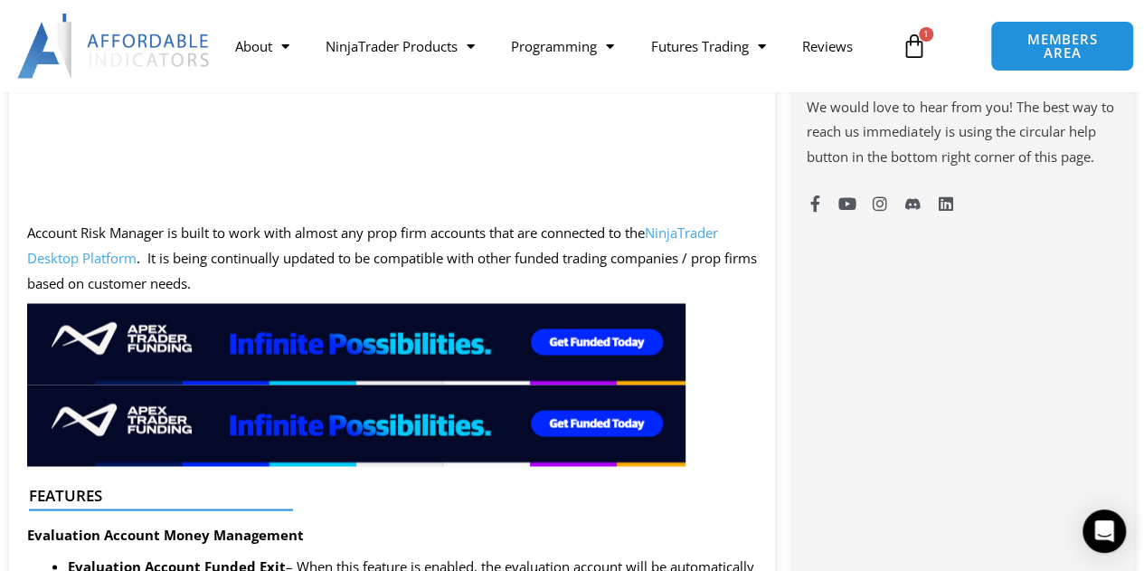
scroll to position [1537, 0]
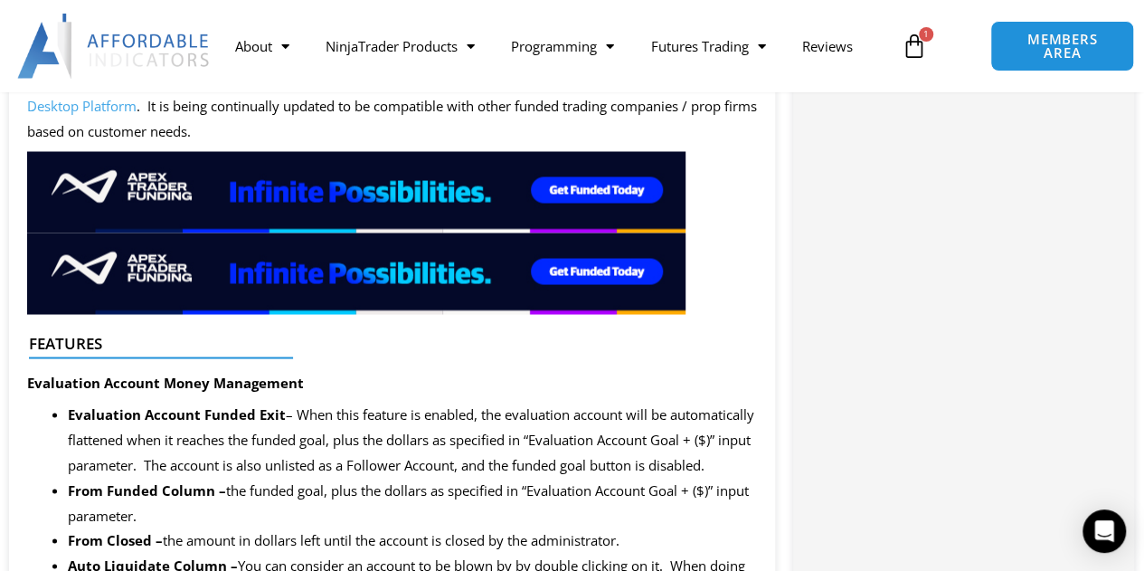
drag, startPoint x: 190, startPoint y: 426, endPoint x: 221, endPoint y: 482, distance: 63.9
click at [221, 477] on li "Evaluation Account Funded Exit – When this feature is enabled, the evaluation a…" at bounding box center [412, 439] width 689 height 76
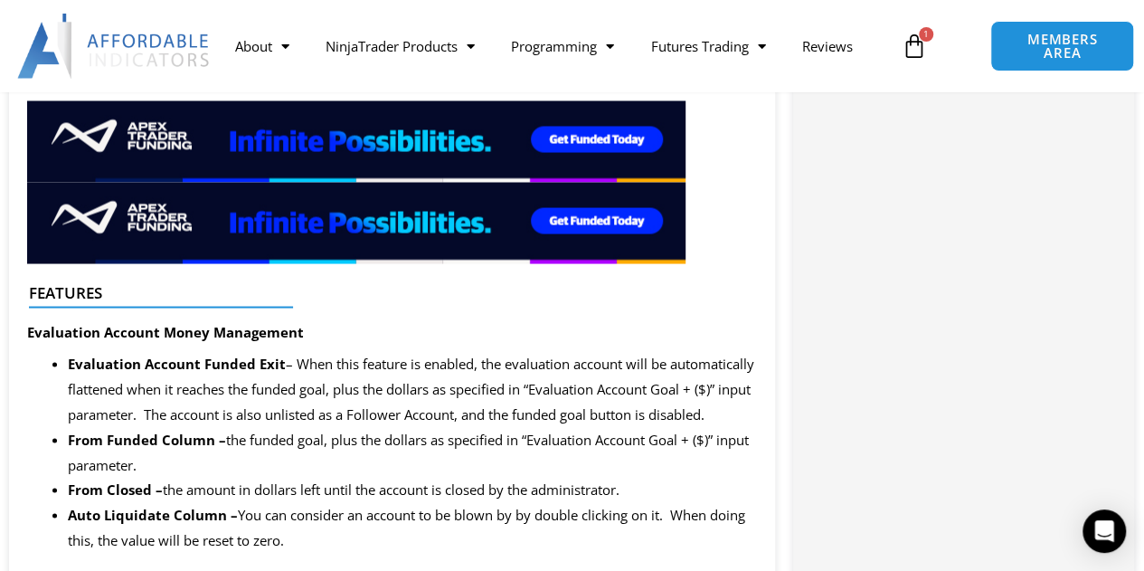
scroll to position [1628, 0]
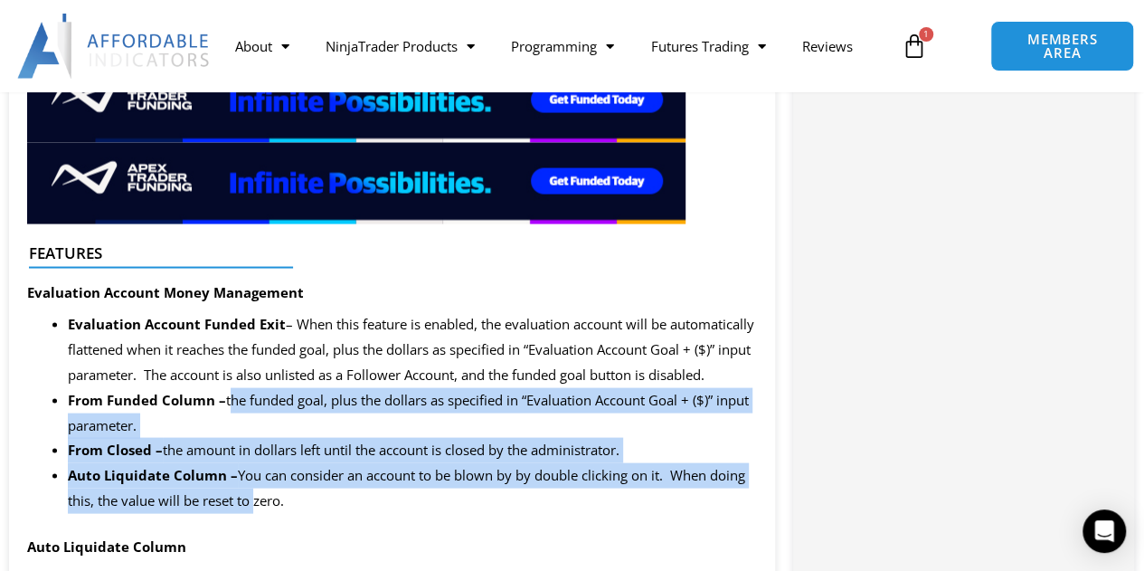
drag, startPoint x: 228, startPoint y: 421, endPoint x: 253, endPoint y: 516, distance: 98.3
click at [253, 513] on ul "Evaluation Account Funded Exit – When this feature is enabled, the evaluation a…" at bounding box center [412, 412] width 689 height 202
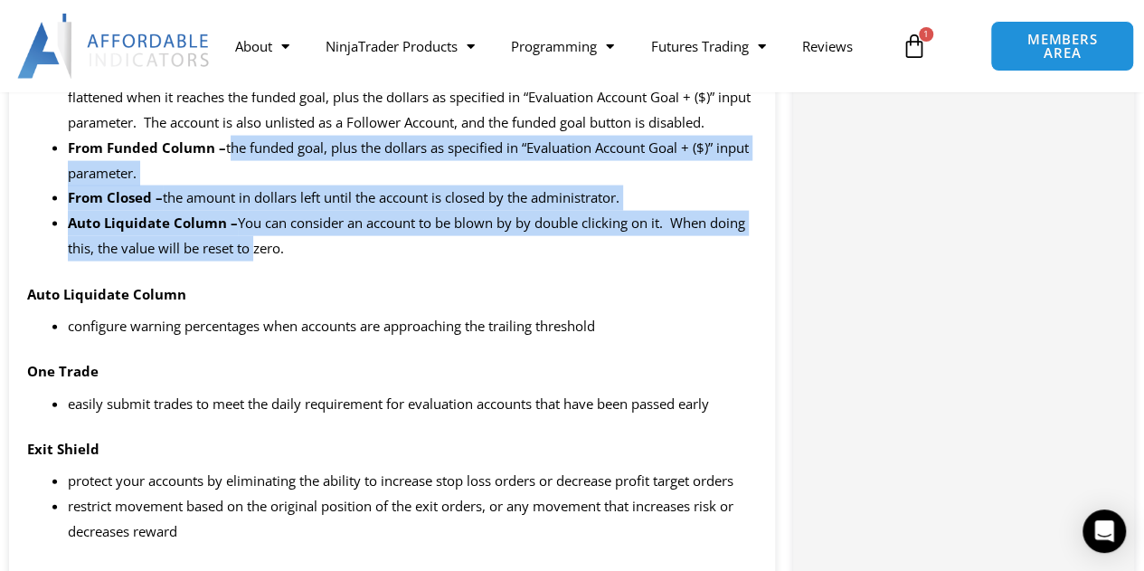
scroll to position [1989, 0]
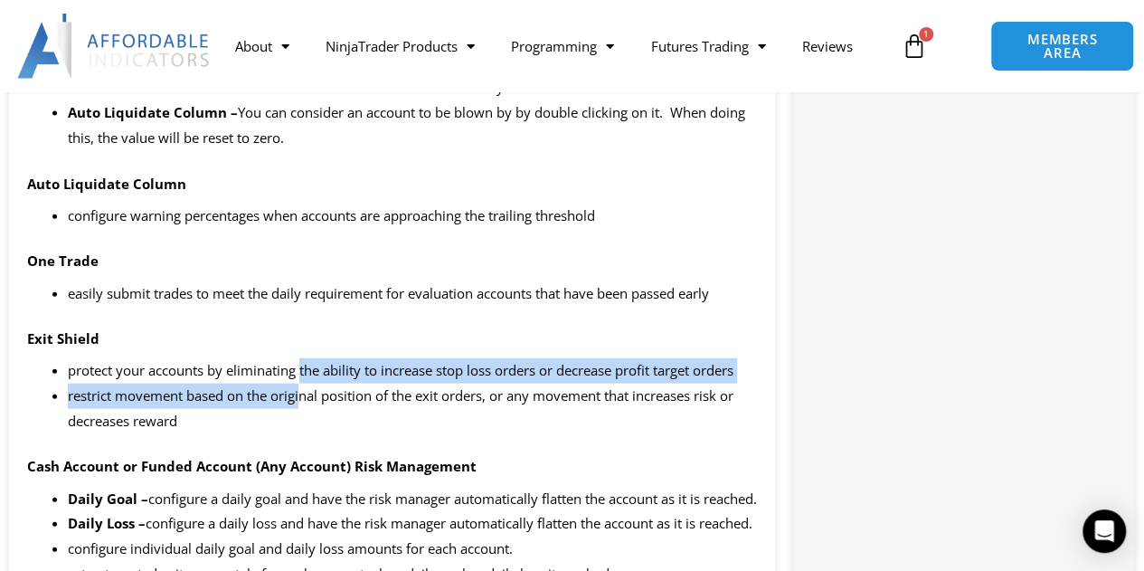
drag, startPoint x: 302, startPoint y: 404, endPoint x: 305, endPoint y: 413, distance: 9.4
click at [305, 413] on ul "protect your accounts by eliminating the ability to increase stop loss orders o…" at bounding box center [412, 396] width 689 height 76
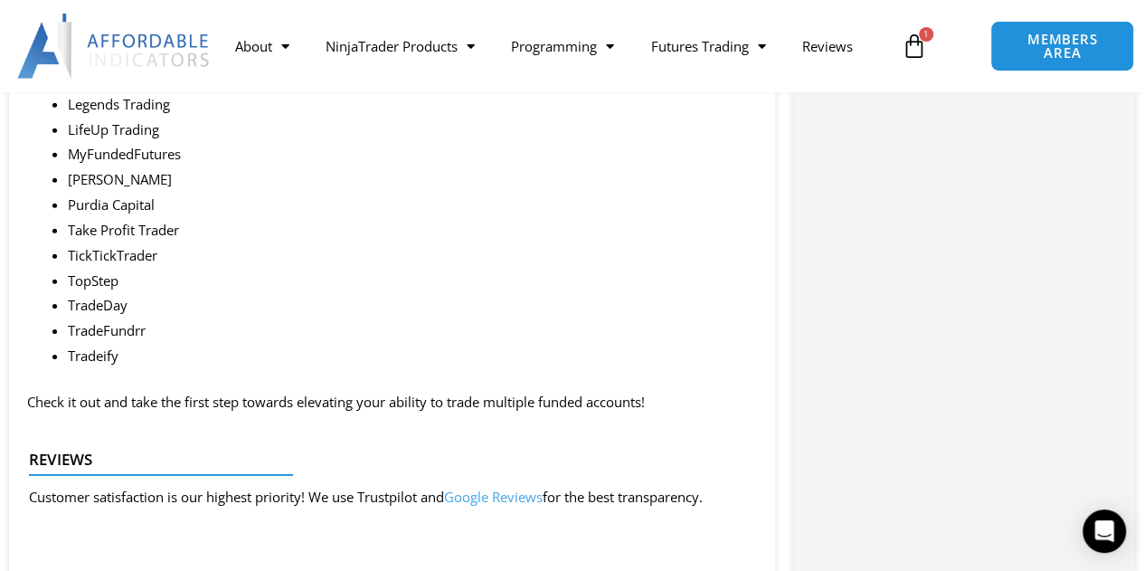
scroll to position [2532, 0]
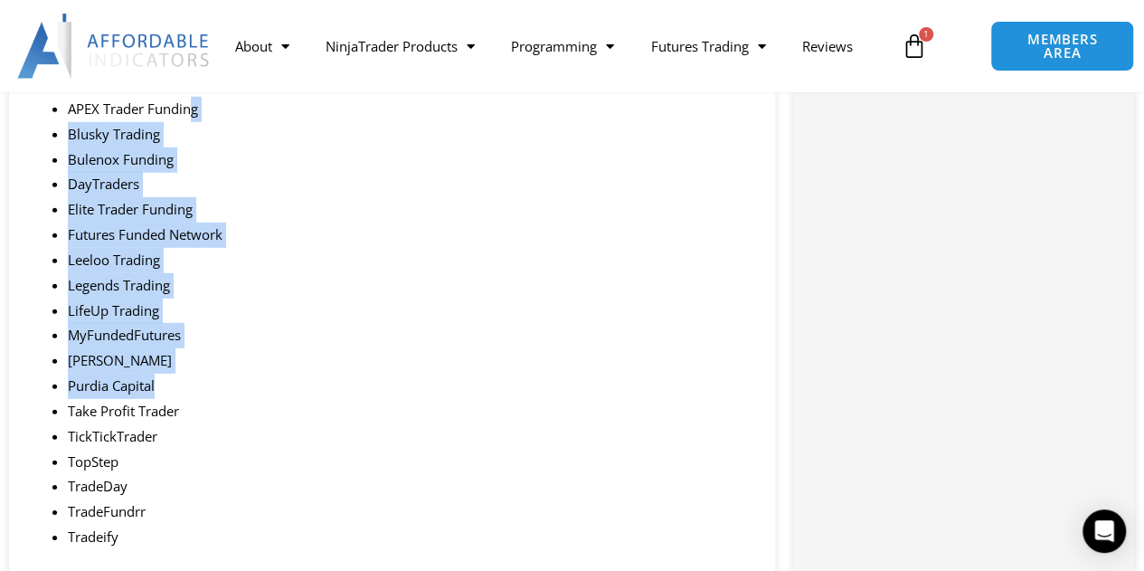
drag, startPoint x: 196, startPoint y: 189, endPoint x: 352, endPoint y: 470, distance: 321.3
click at [352, 470] on ul "APEX Trader Funding Blusky Trading Bulenox Funding DayTraders Elite Trader Fund…" at bounding box center [412, 323] width 689 height 453
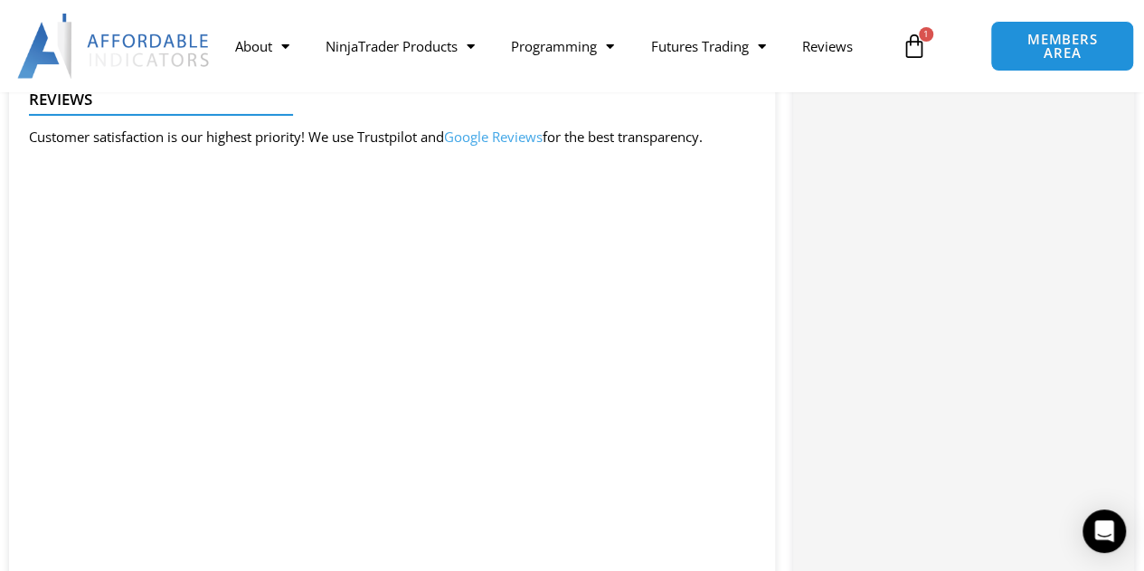
scroll to position [3074, 0]
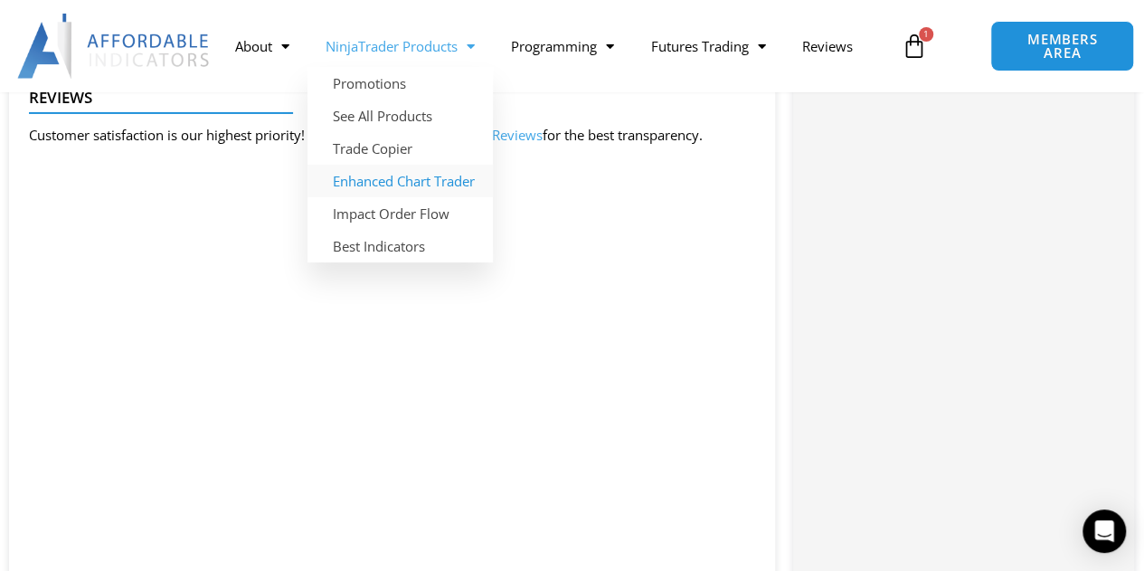
click at [400, 176] on link "Enhanced Chart Trader" at bounding box center [399, 181] width 185 height 33
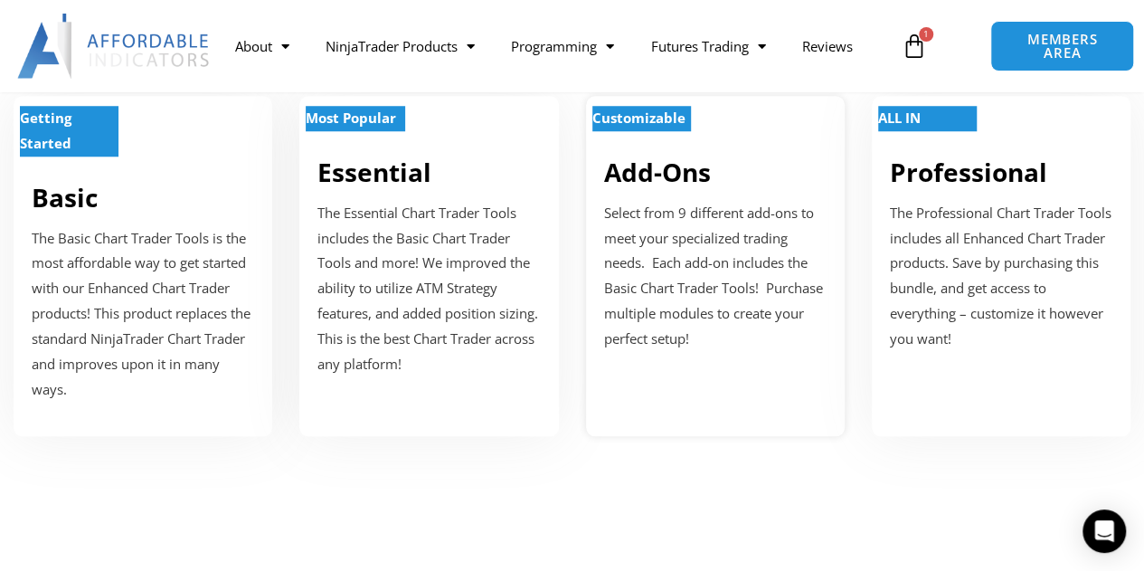
scroll to position [543, 0]
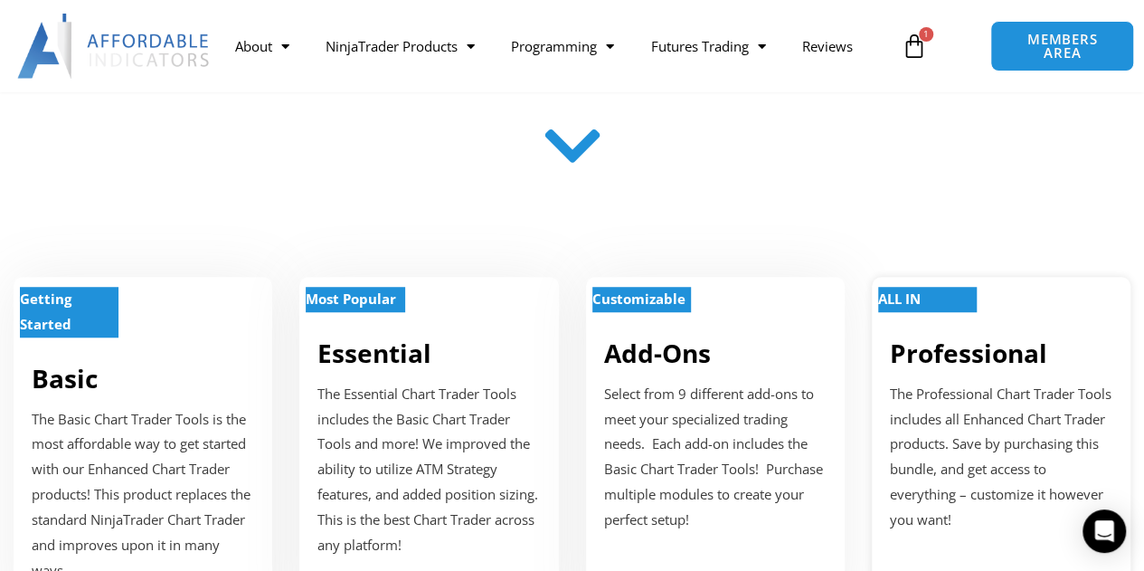
click at [904, 377] on div "ALL IN Professional The Professional Chart Trader Tools includes all Enhanced C…" at bounding box center [1001, 447] width 259 height 340
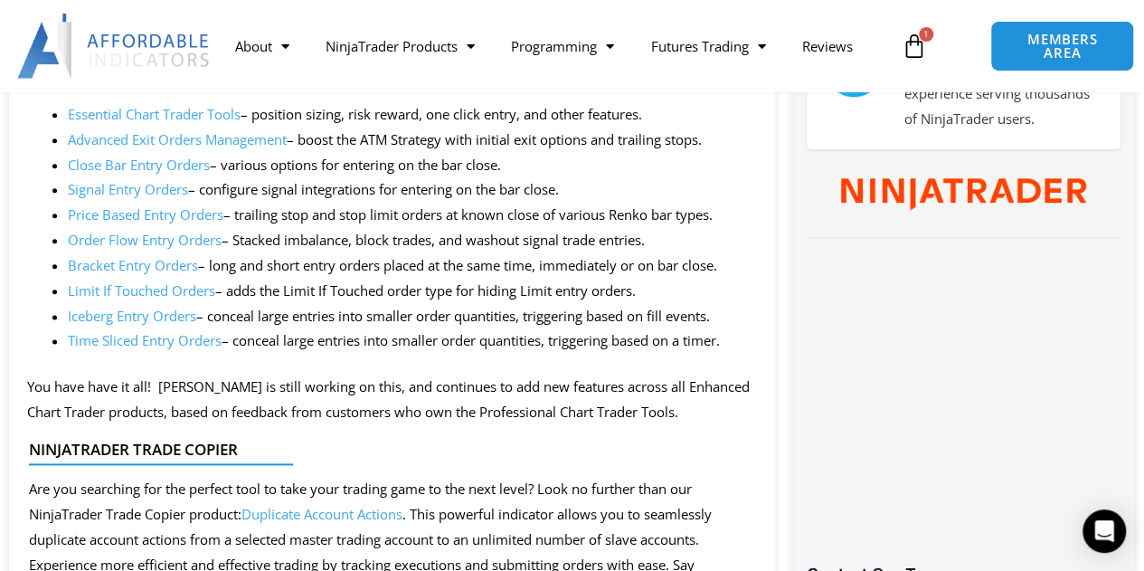
scroll to position [1175, 0]
